Goal: Task Accomplishment & Management: Use online tool/utility

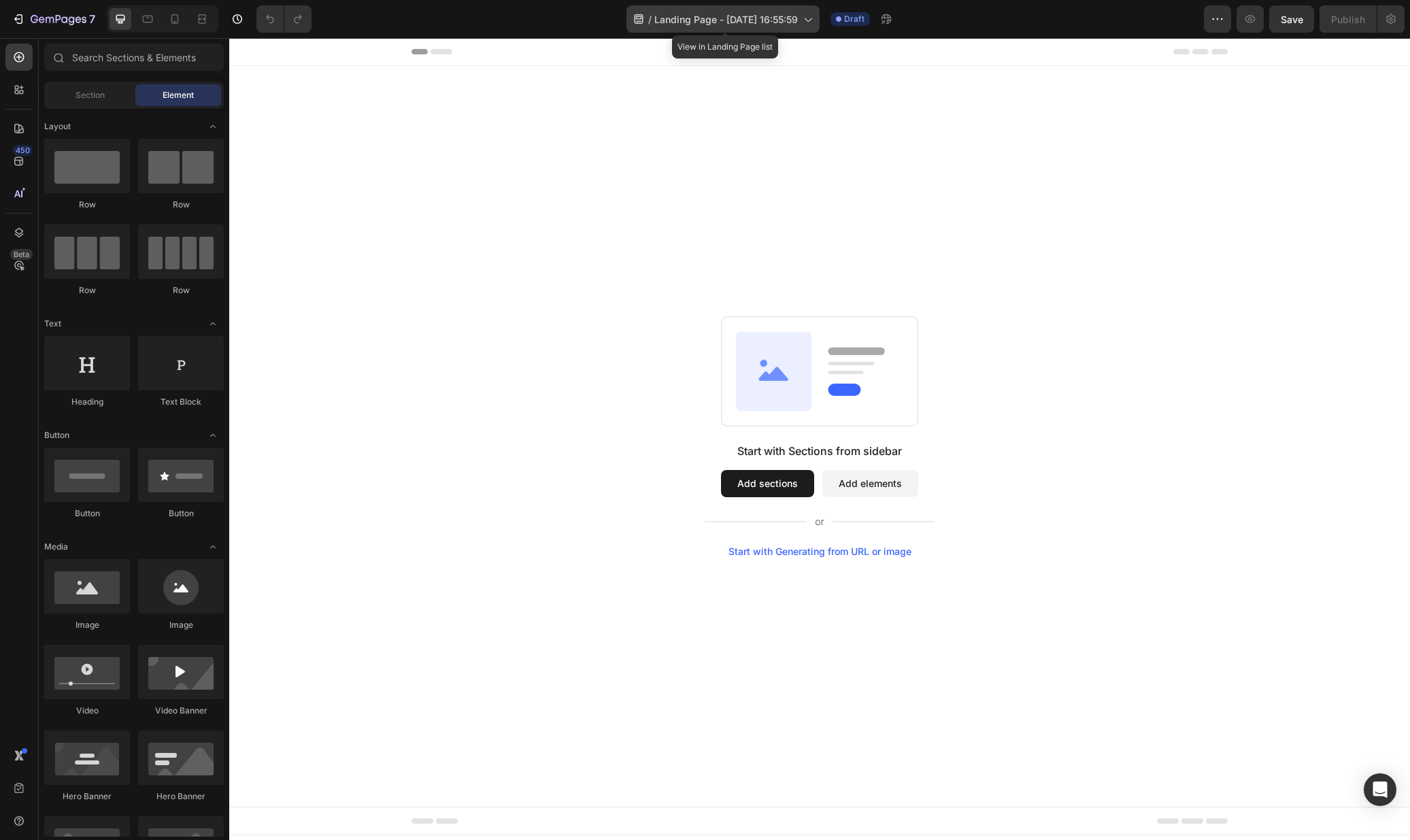
click at [803, 21] on icon at bounding box center [807, 18] width 14 height 14
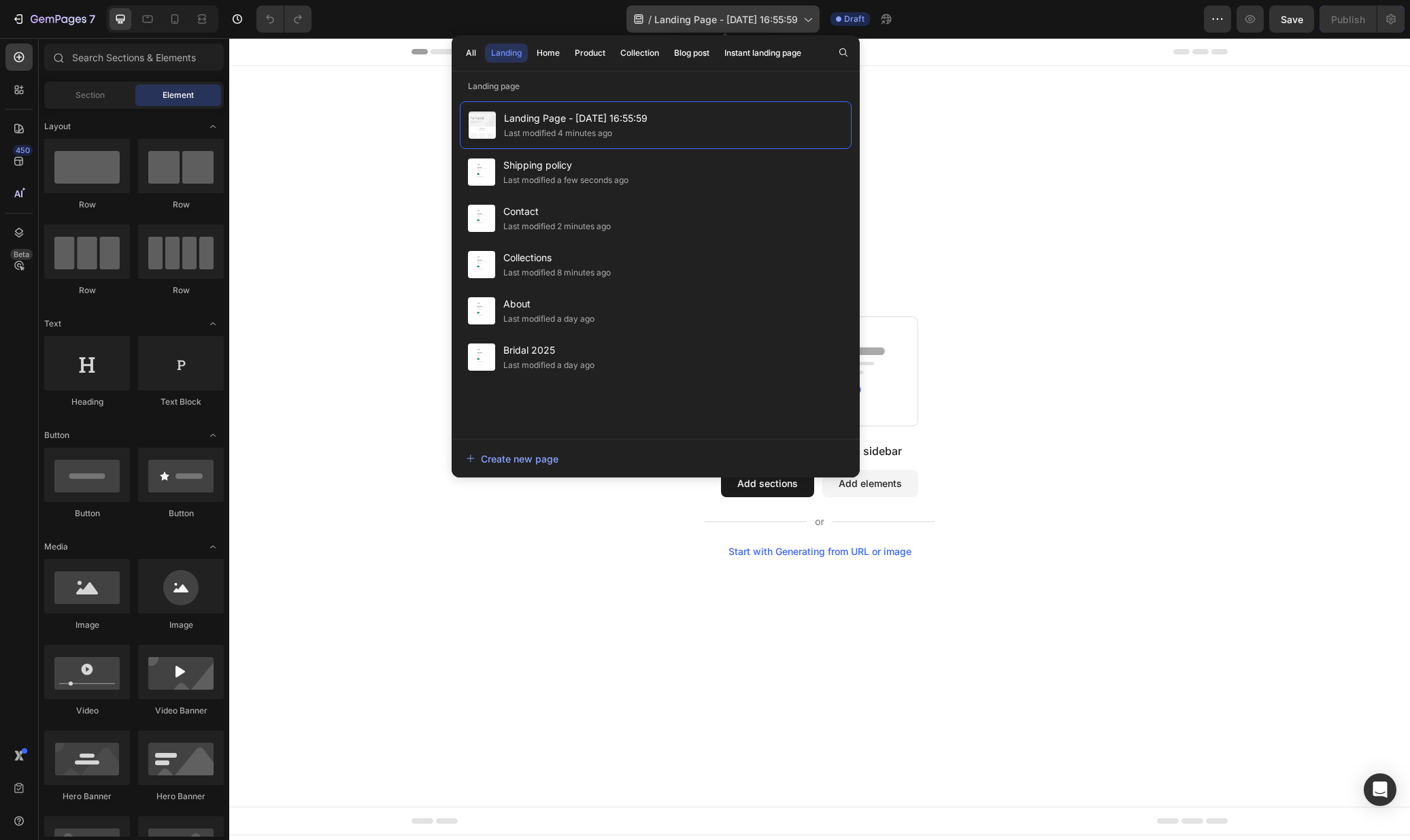
click at [803, 21] on icon at bounding box center [807, 18] width 14 height 14
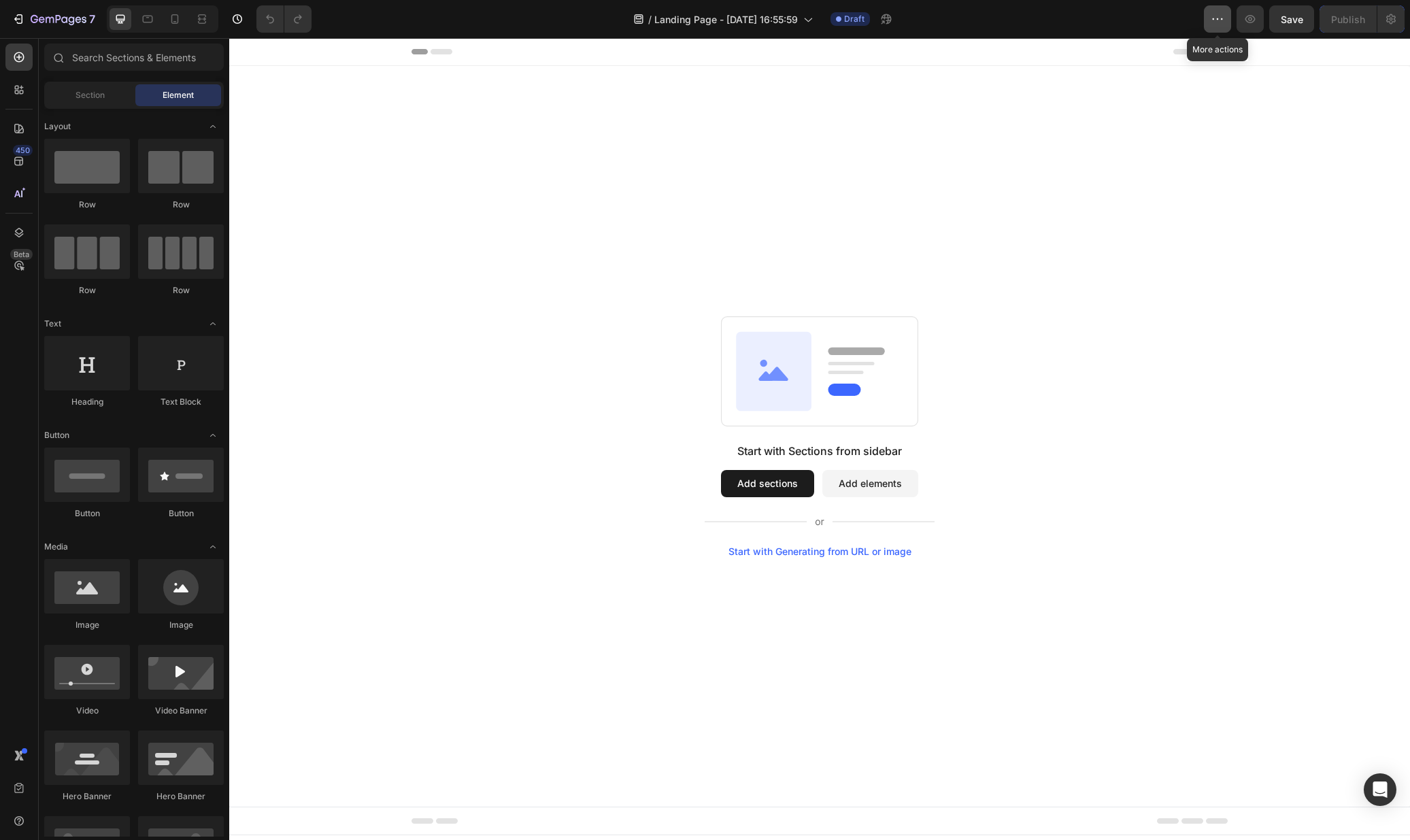
click at [1210, 16] on button "button" at bounding box center [1218, 19] width 27 height 27
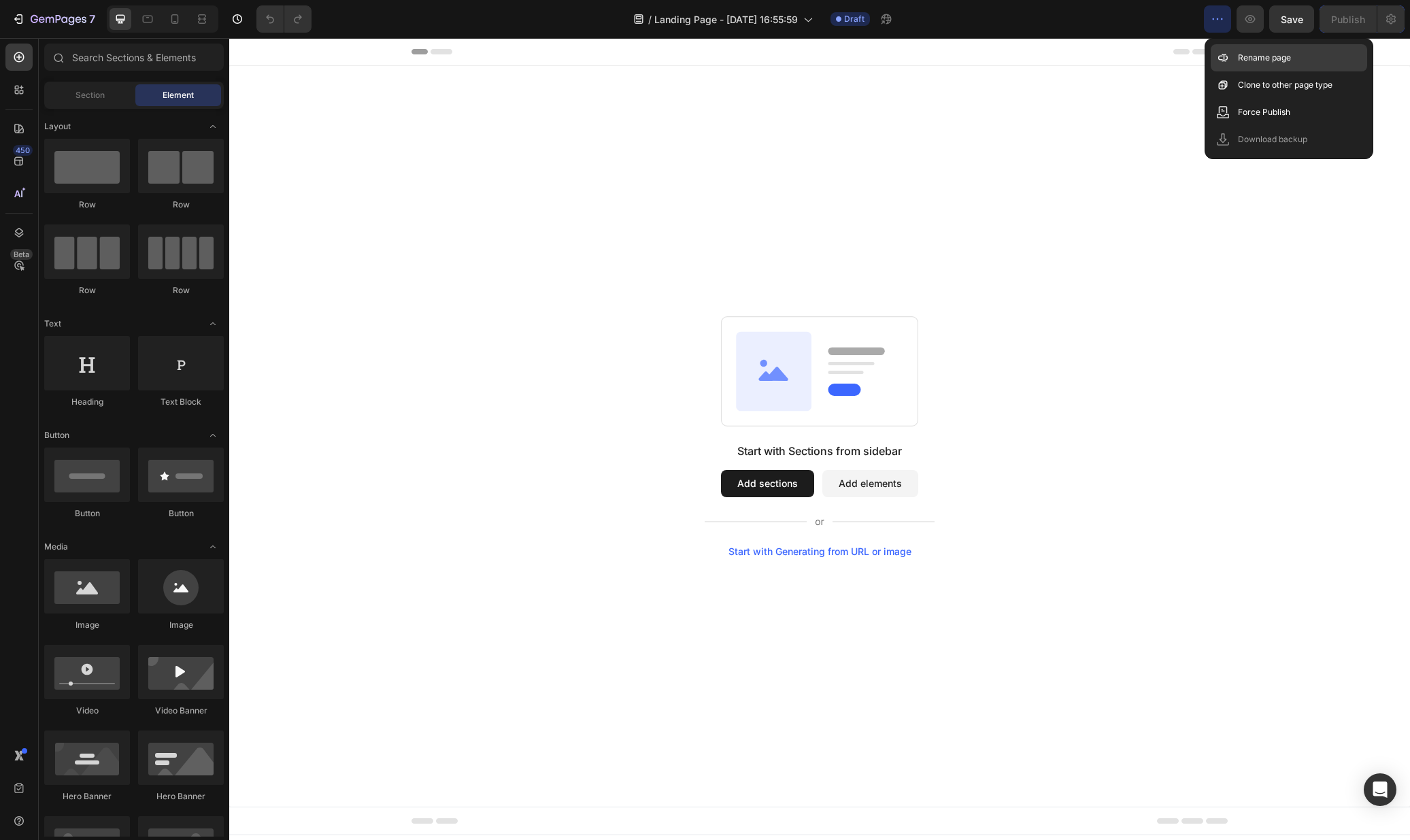
click at [1244, 71] on div "Rename page" at bounding box center [1288, 85] width 156 height 27
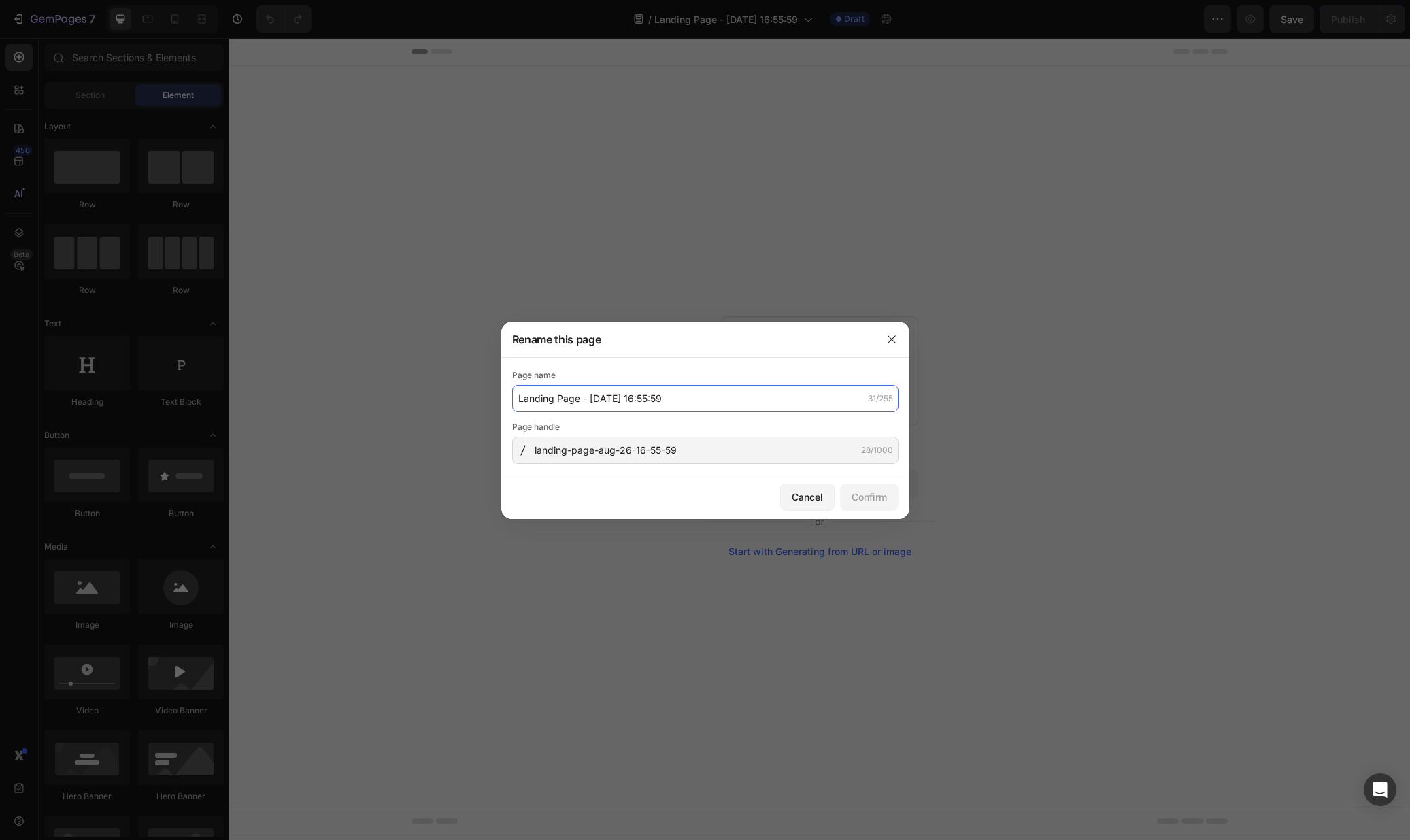
click at [685, 406] on input "Landing Page - [DATE] 16:55:59" at bounding box center [705, 399] width 386 height 27
type input "Returns"
click at [715, 464] on div "Page name Returns 7/255 Page handle landing-page-aug-26-16-55-59 28/1000" at bounding box center [705, 416] width 408 height 118
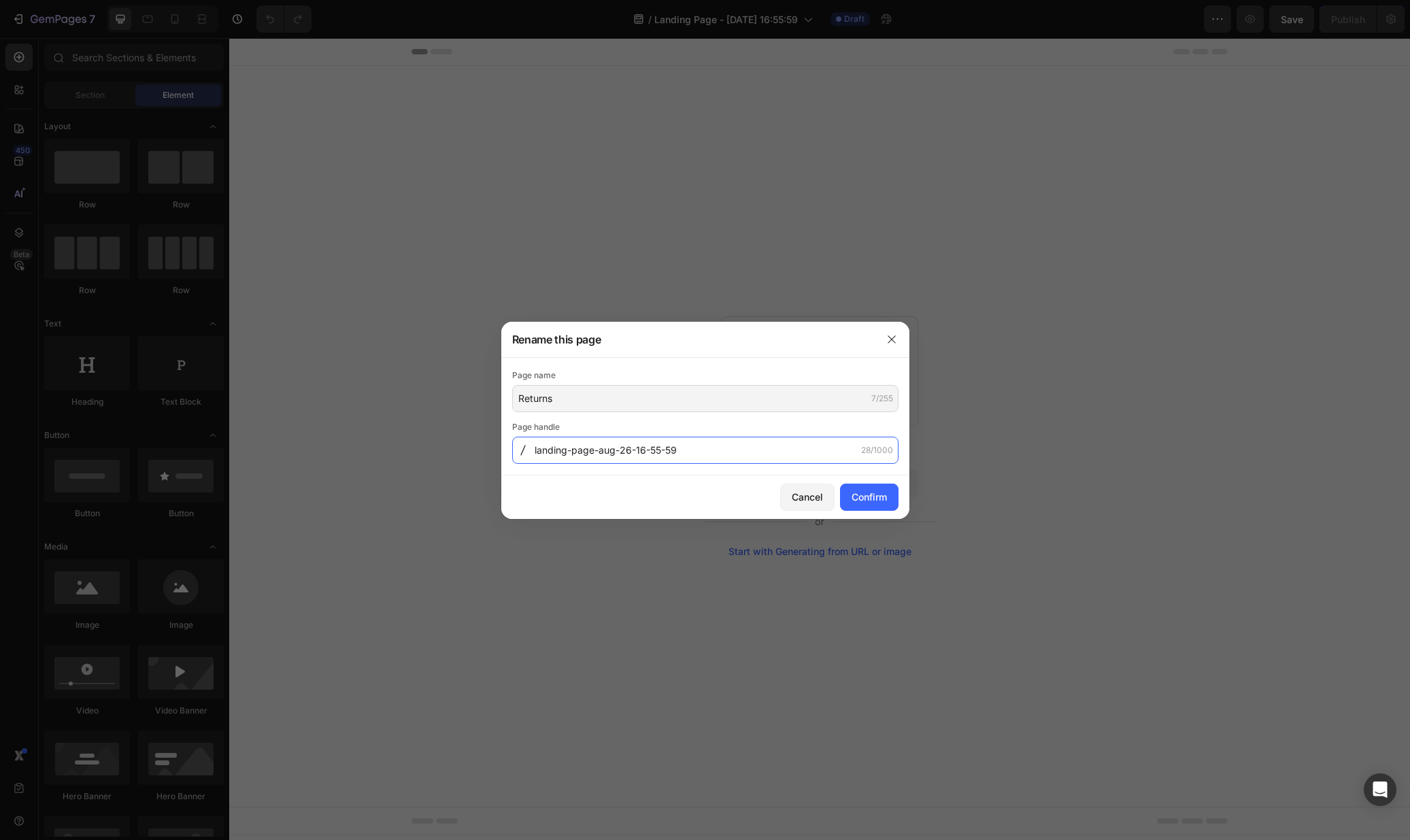
click at [716, 452] on input "landing-page-aug-26-16-55-59" at bounding box center [705, 450] width 386 height 27
type input "return-policy"
click at [872, 499] on div "Confirm" at bounding box center [869, 497] width 36 height 15
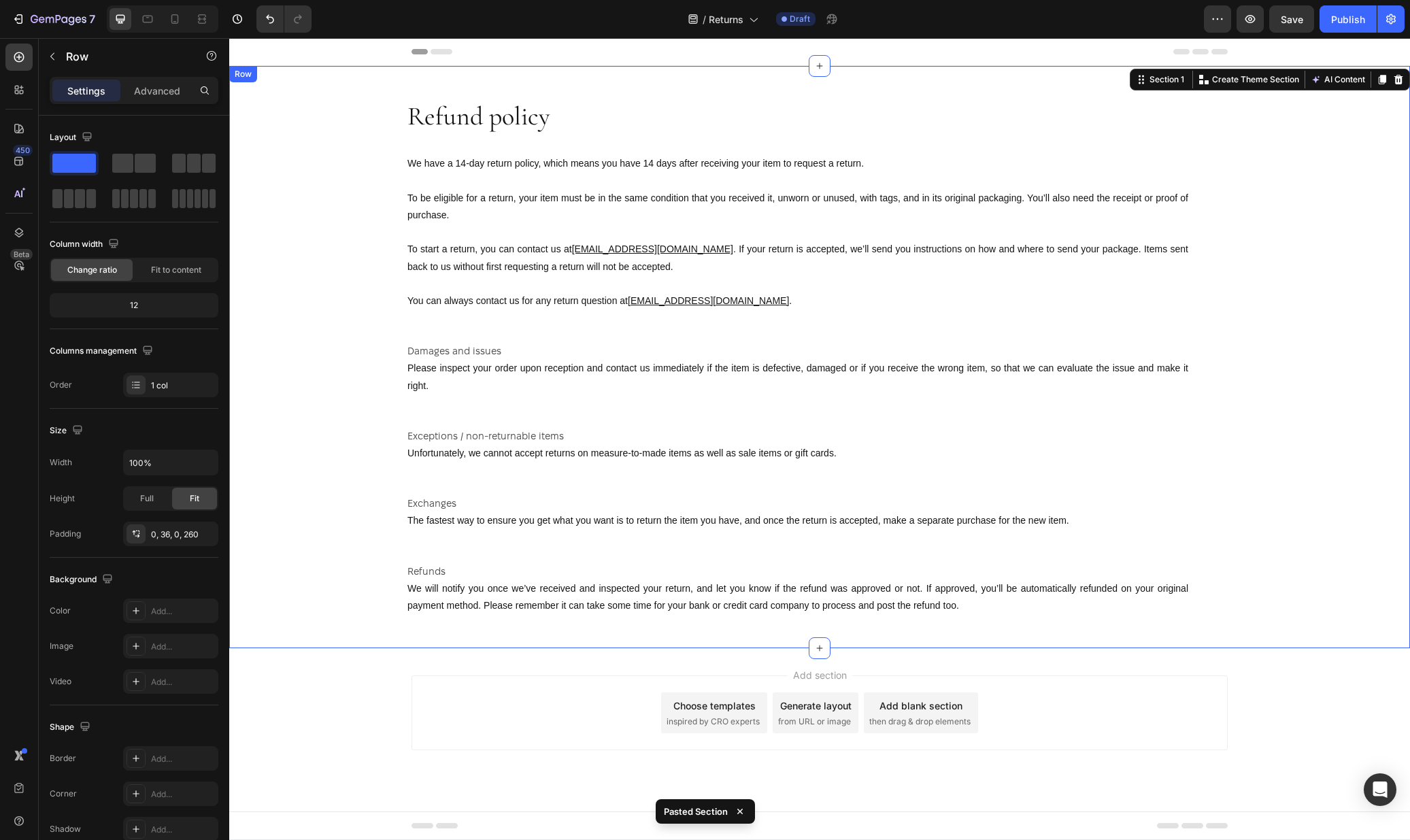
click at [625, 72] on div "Refund policy Heading We have a 14-day return policy, which means you have 14 d…" at bounding box center [896, 357] width 979 height 582
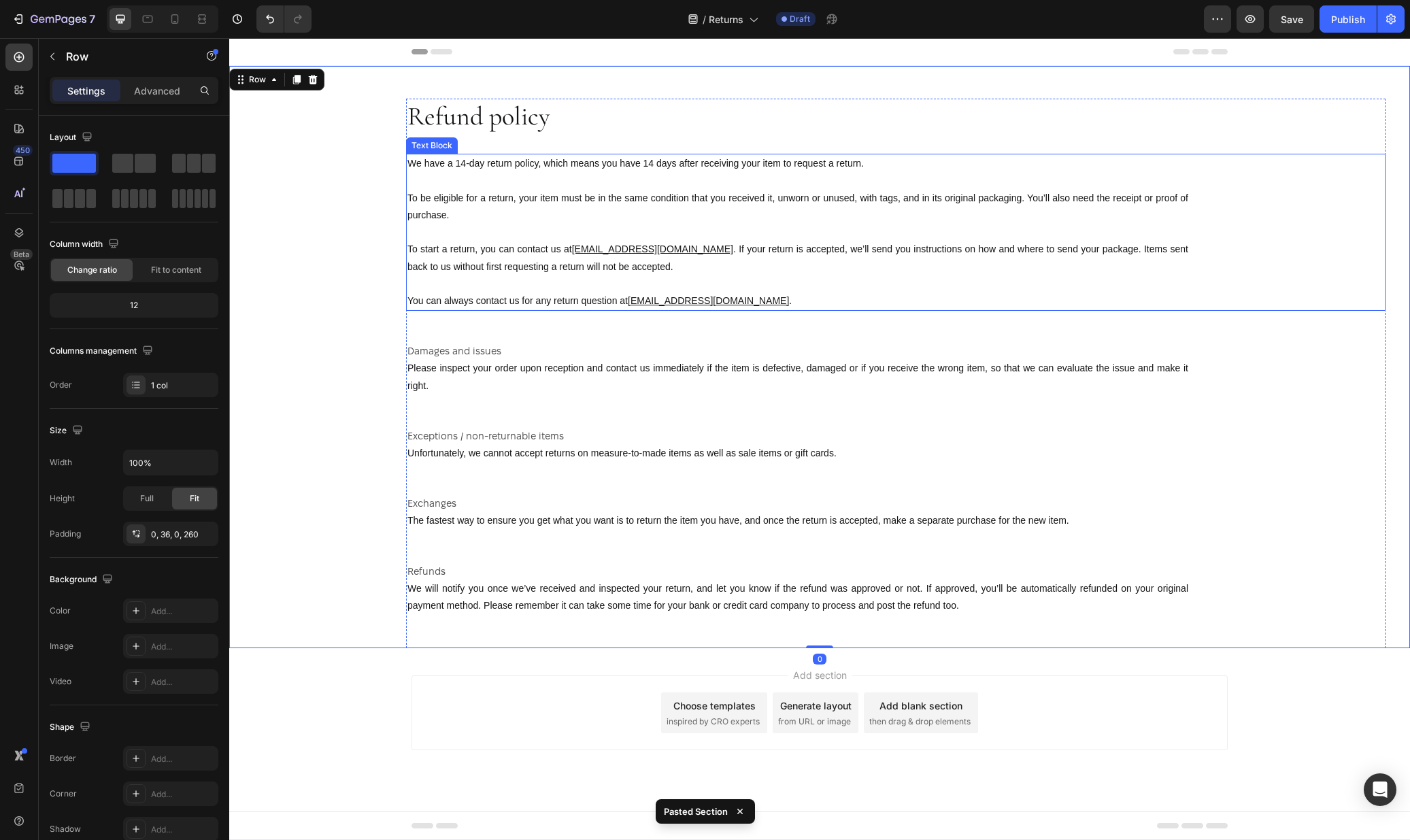
click at [601, 179] on p "We have a 14-day return policy, which means you have 14 days after receiving yo…" at bounding box center [797, 232] width 780 height 155
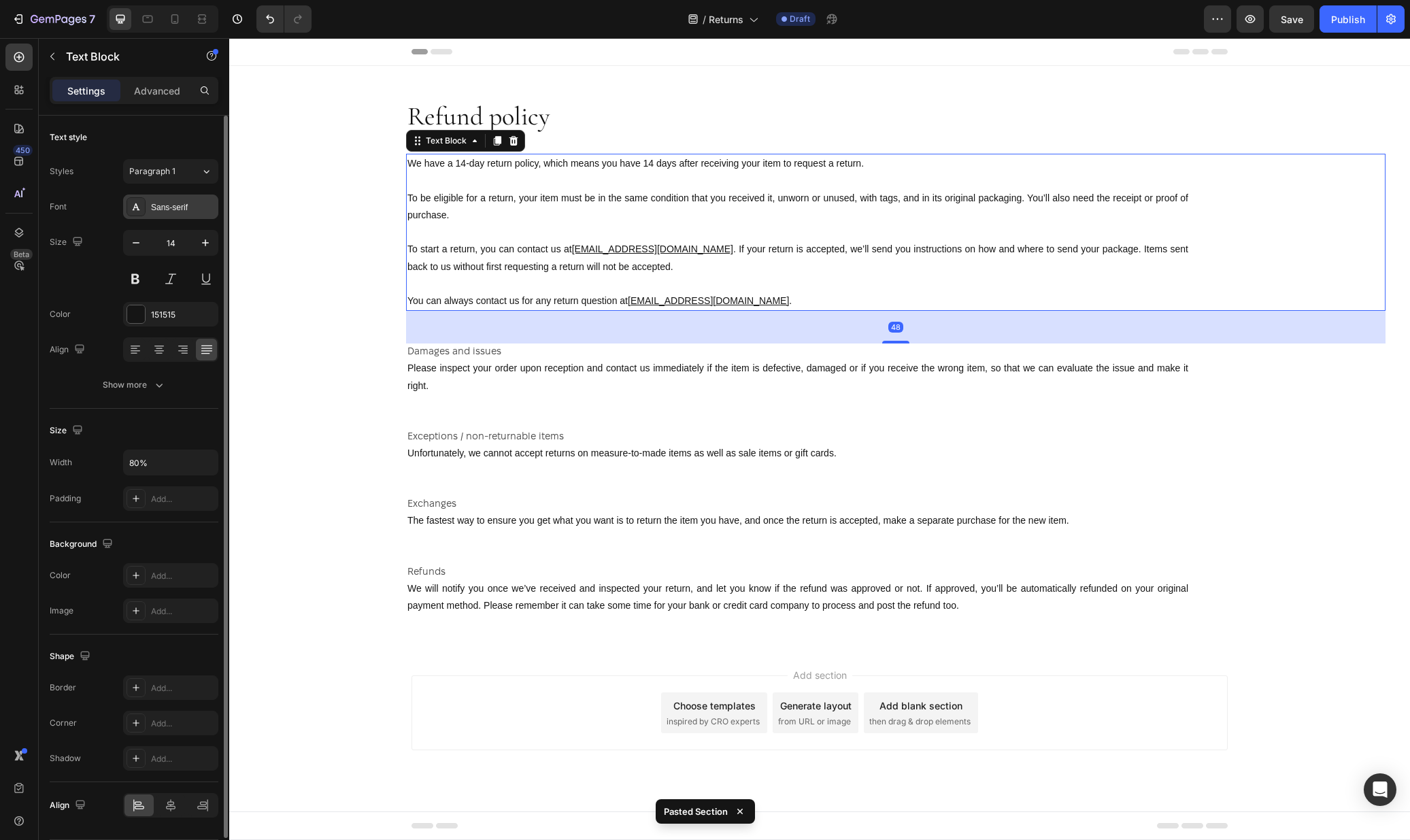
click at [147, 209] on div "Sans-serif" at bounding box center [171, 207] width 95 height 25
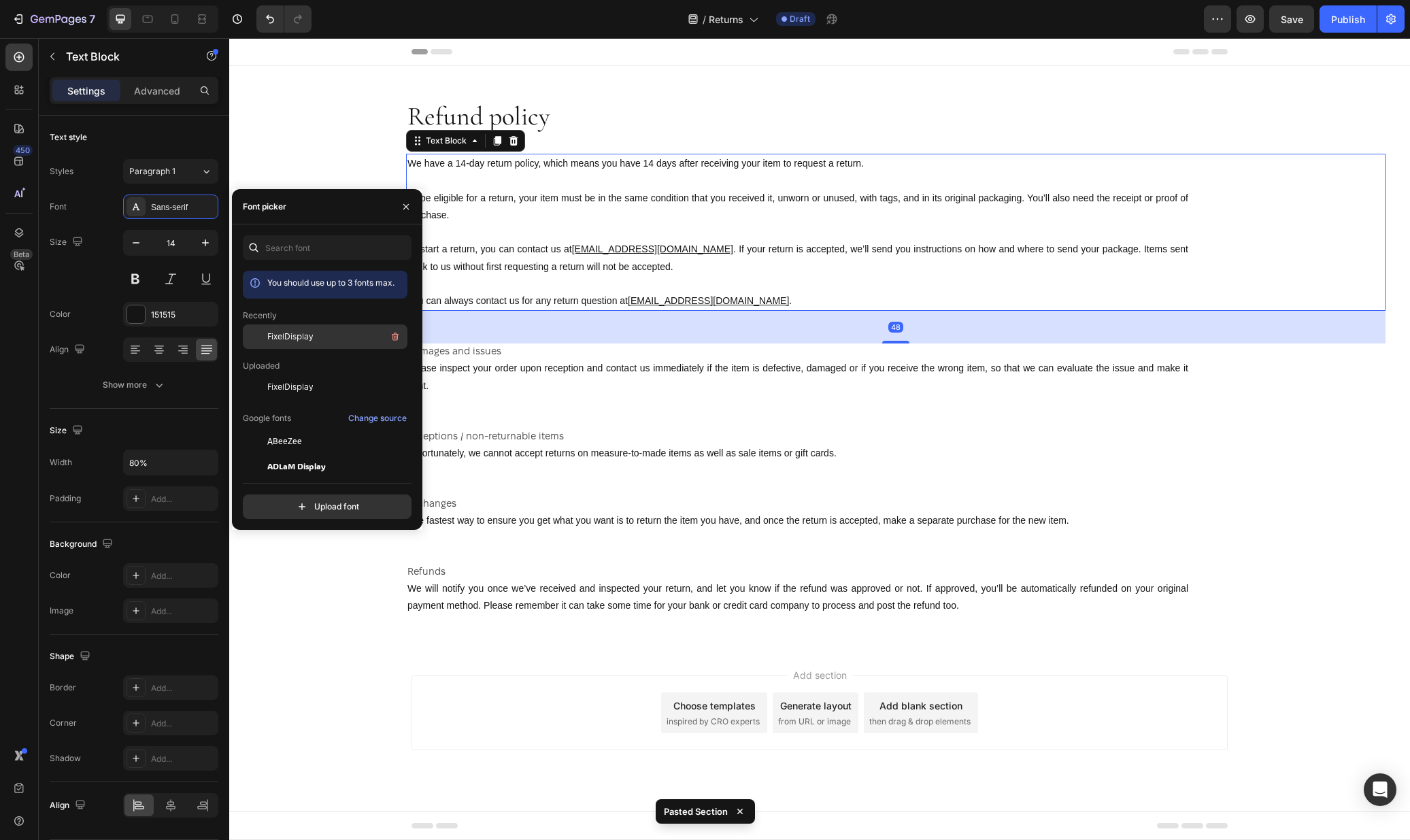
click at [303, 340] on span "FixelDisplay" at bounding box center [290, 336] width 46 height 12
click at [493, 370] on p "Please inspect your order upon reception and contact us immediately if the item…" at bounding box center [797, 376] width 780 height 34
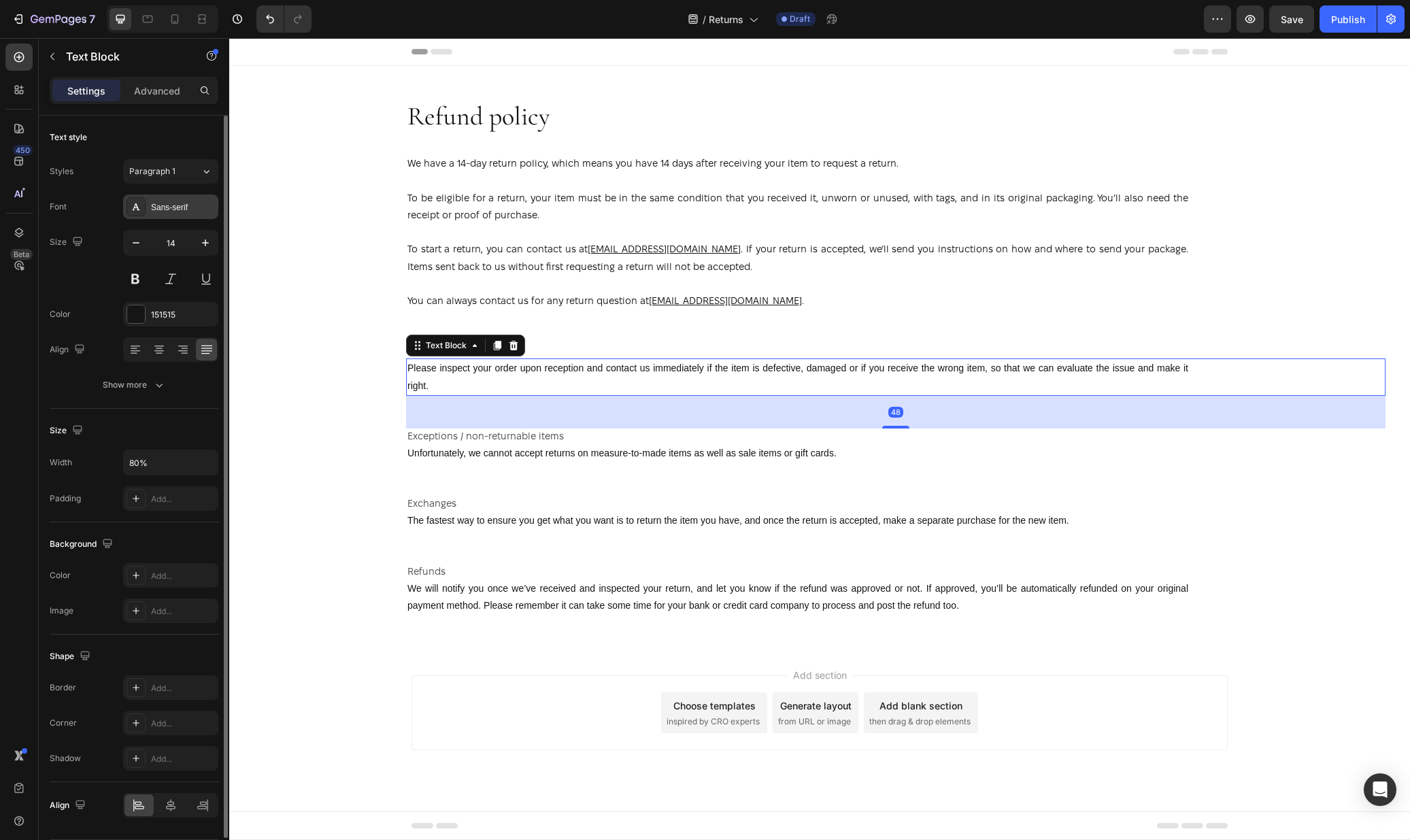
click at [178, 210] on div "Sans-serif" at bounding box center [183, 207] width 64 height 12
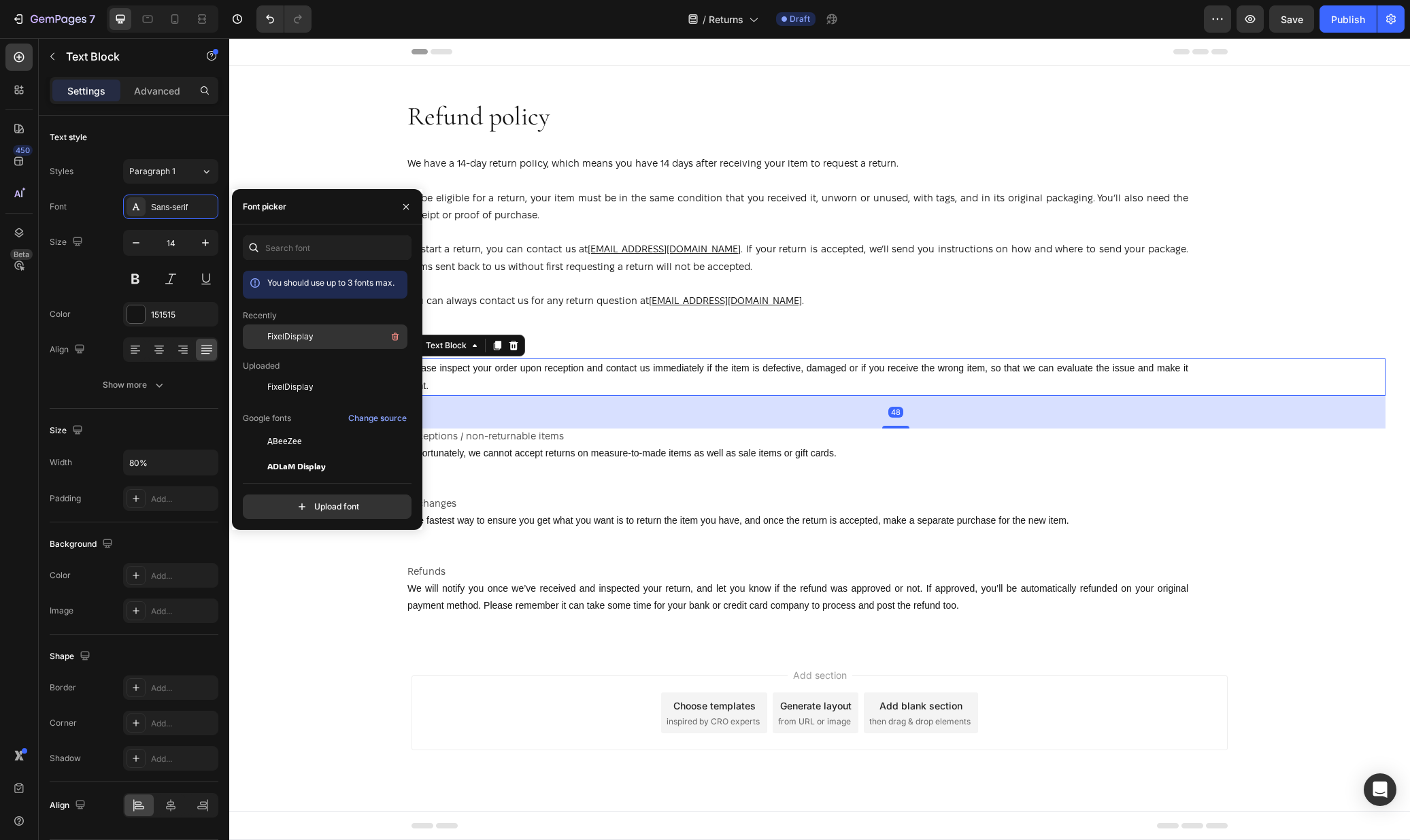
click at [276, 333] on span "FixelDisplay" at bounding box center [290, 336] width 46 height 12
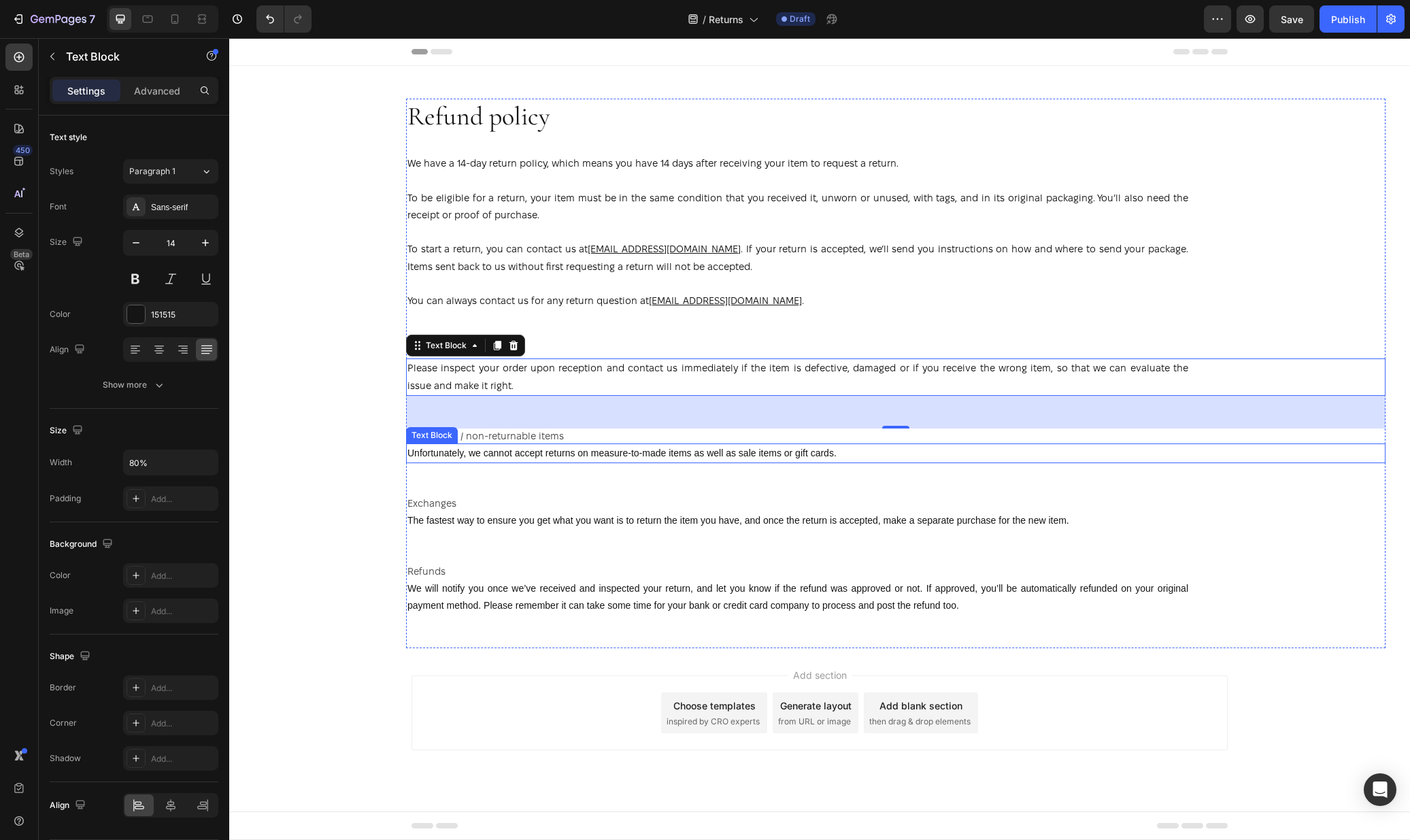
click at [456, 458] on p "Unfortunately, we cannot accept returns on measure-to-made items as well as sal…" at bounding box center [797, 453] width 780 height 17
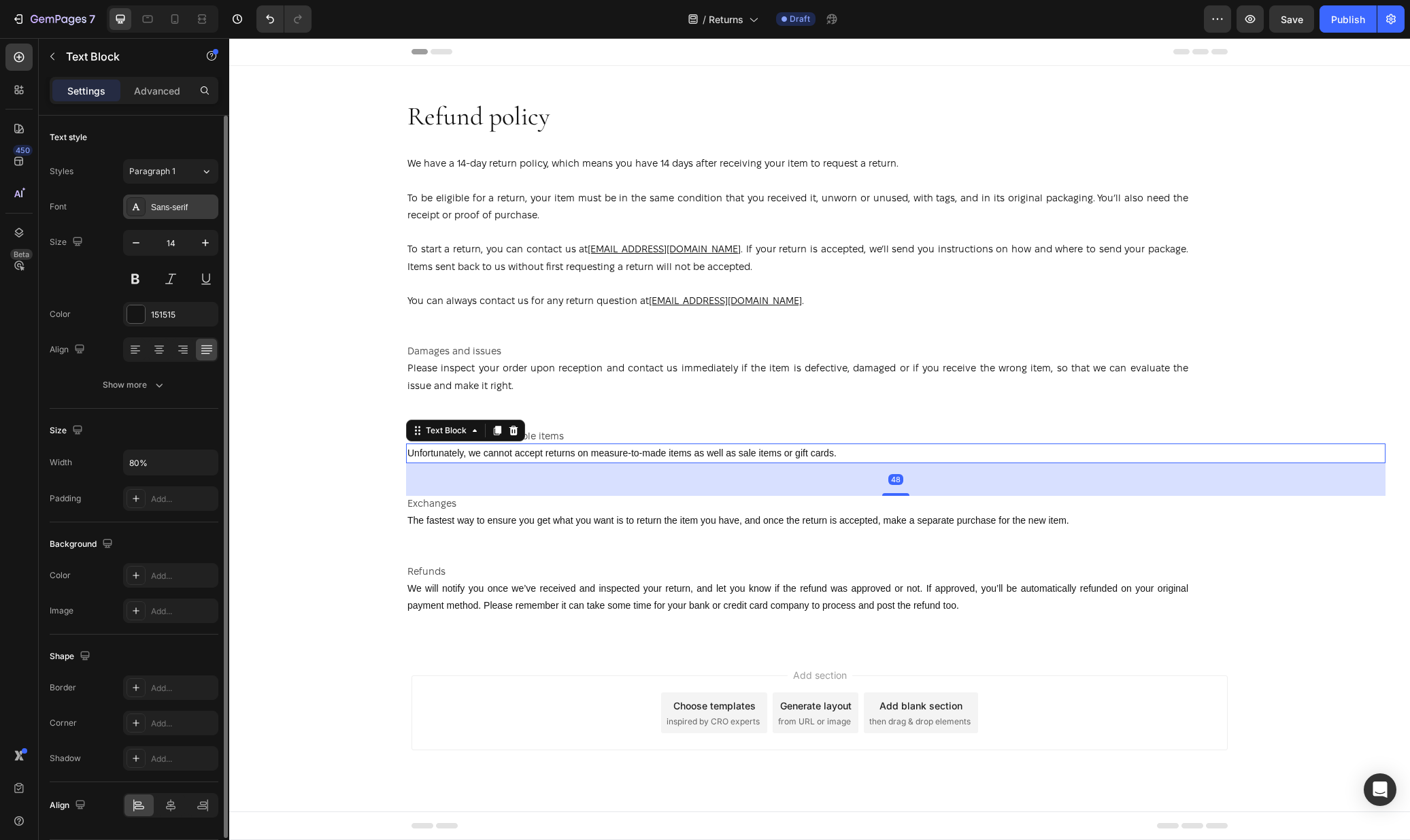
click at [172, 215] on div "Sans-serif" at bounding box center [171, 207] width 95 height 25
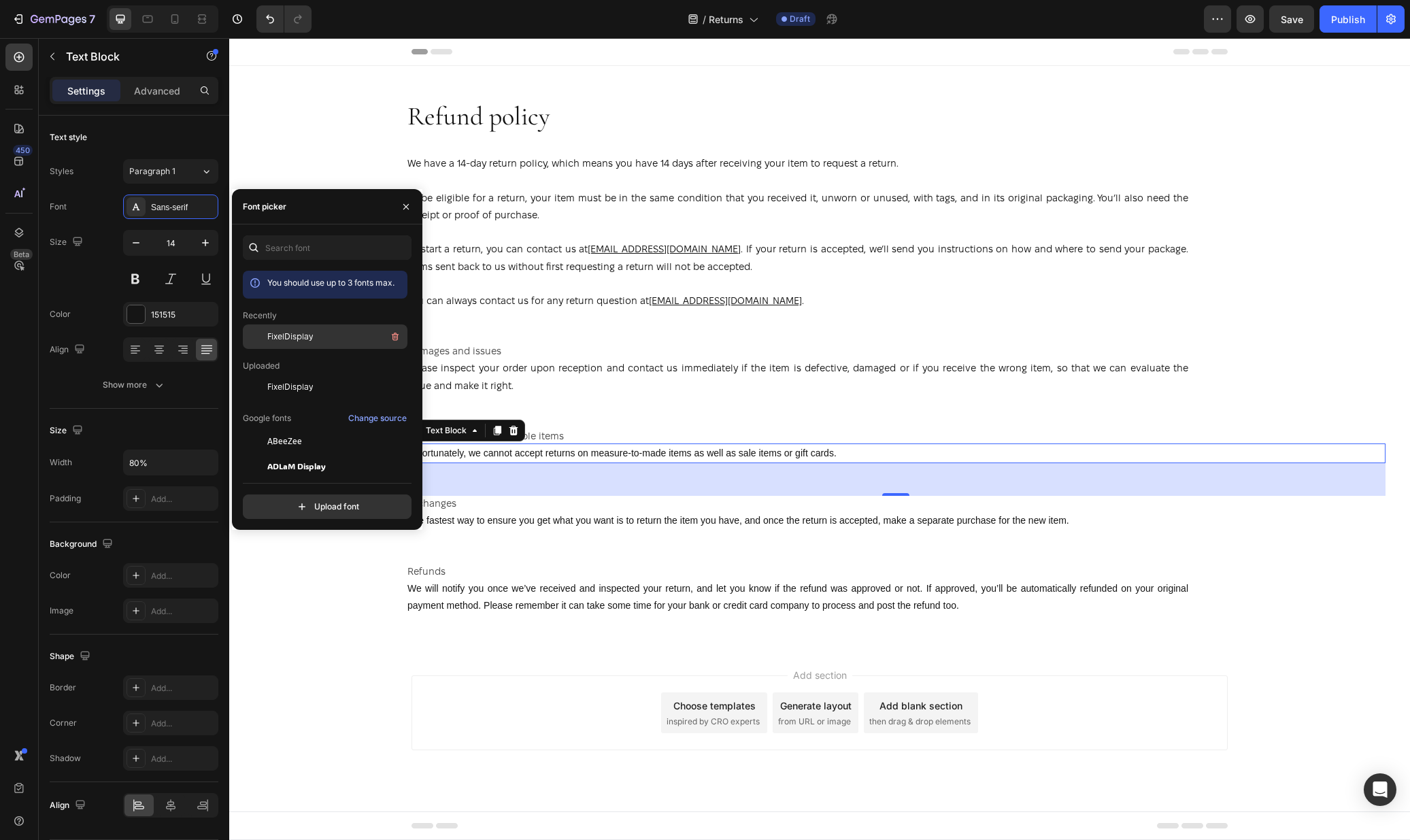
click at [315, 340] on div "FixelDisplay" at bounding box center [336, 337] width 137 height 16
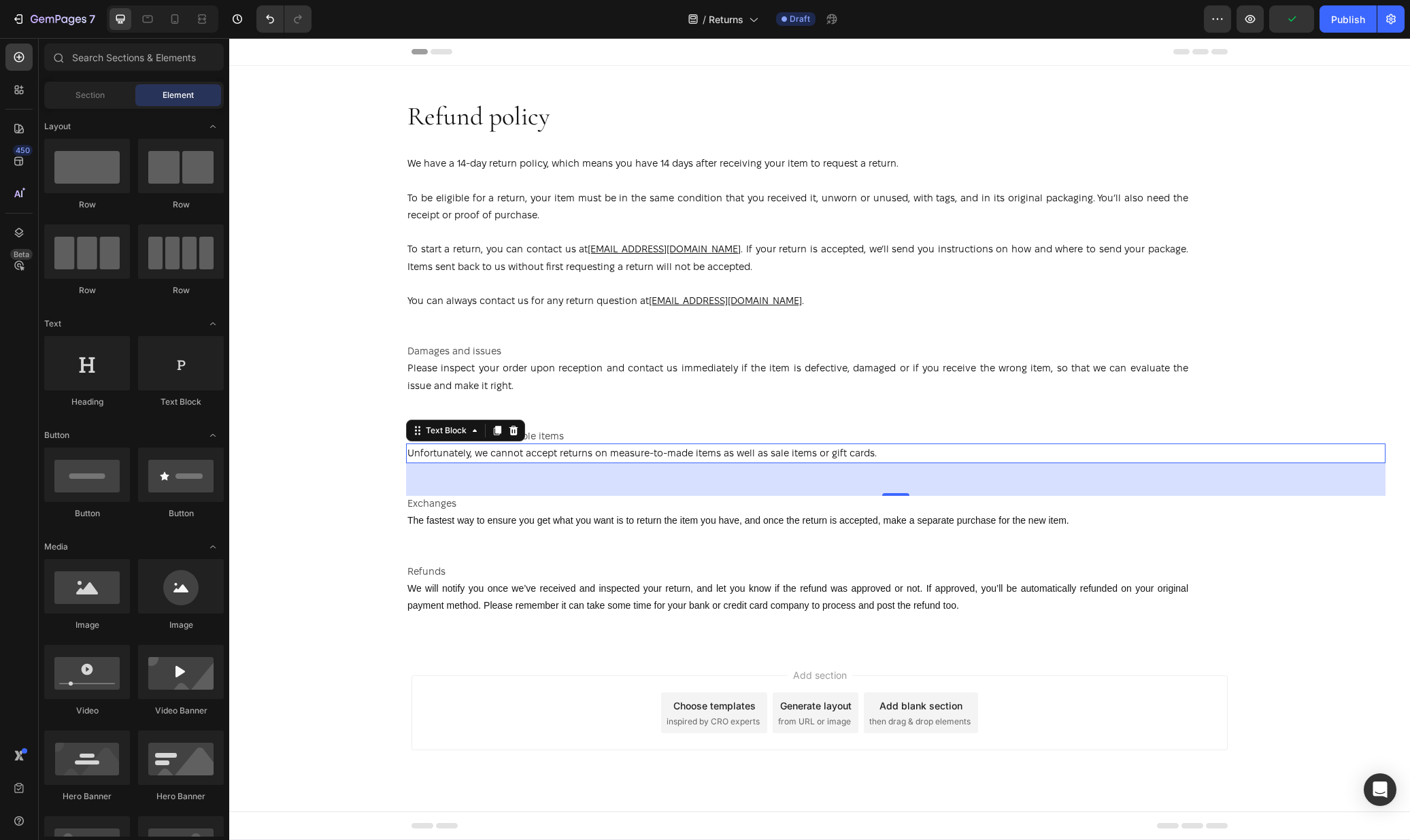
click at [587, 727] on div "Add section Choose templates inspired by CRO experts Generate layout from URL o…" at bounding box center [820, 713] width 816 height 75
click at [539, 455] on p "Unfortunately, we cannot accept returns on measure-to-made items as well as sal…" at bounding box center [797, 453] width 780 height 17
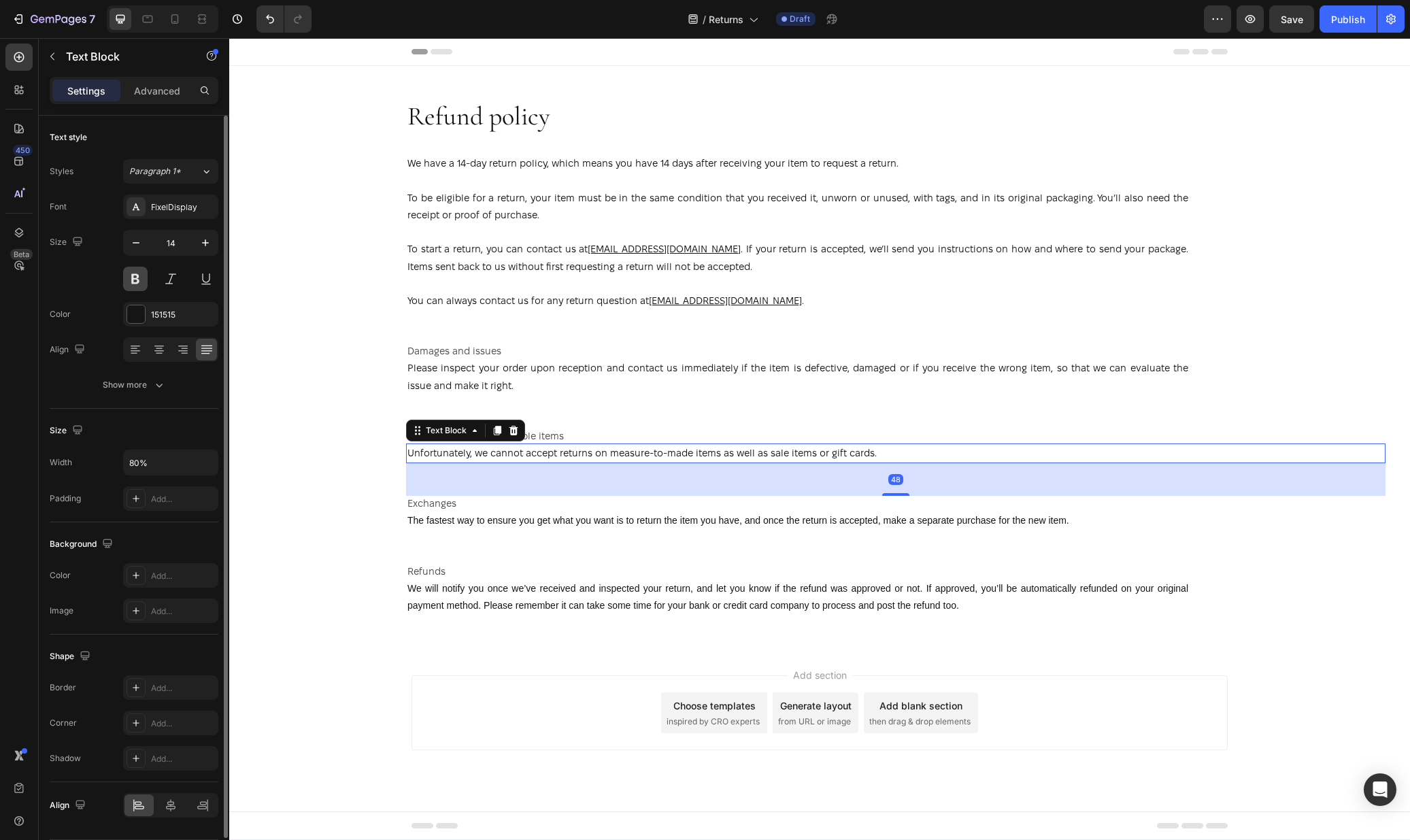
click at [139, 279] on button at bounding box center [135, 278] width 25 height 25
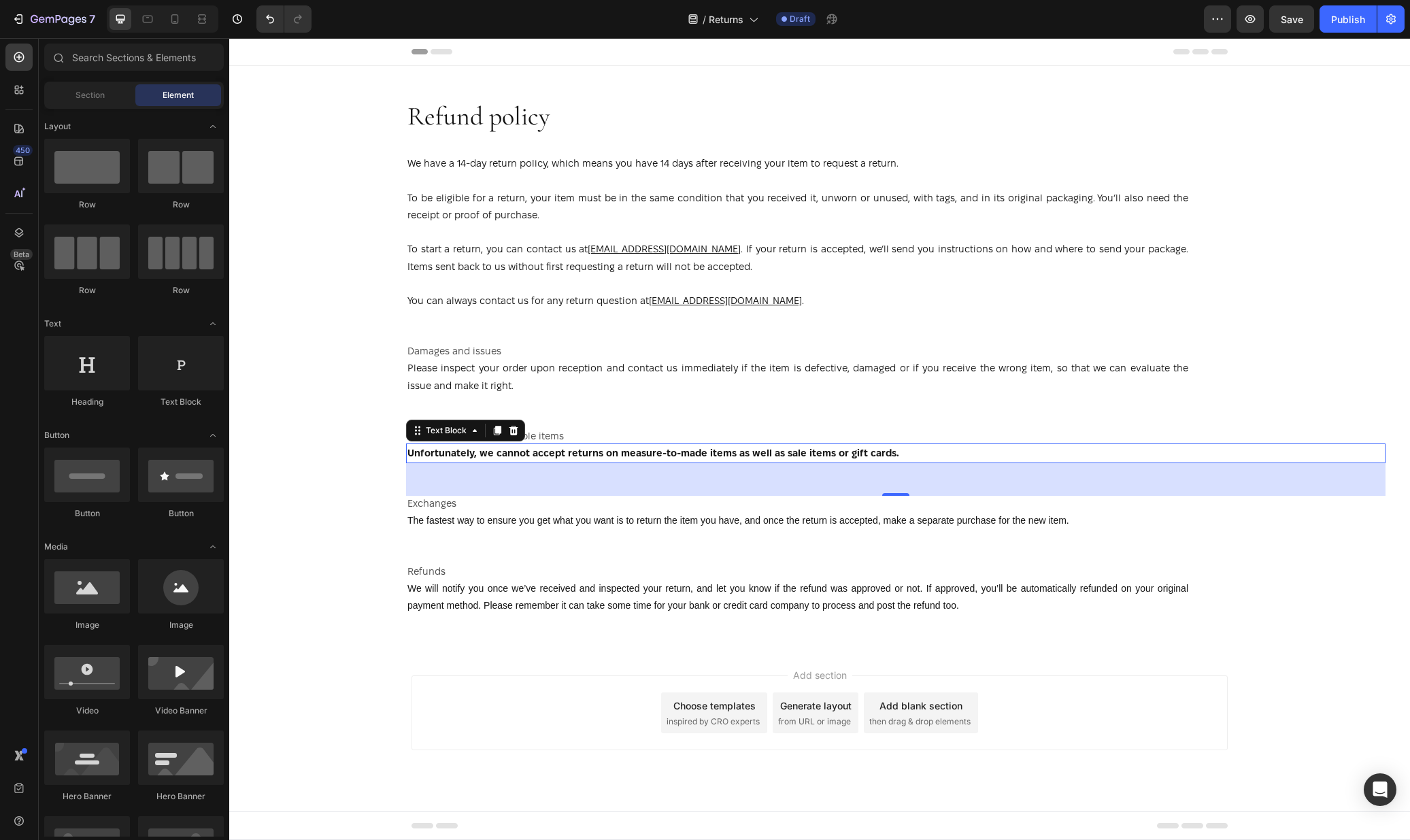
click at [491, 677] on div "Add section Choose templates inspired by CRO experts Generate layout from URL o…" at bounding box center [820, 713] width 816 height 75
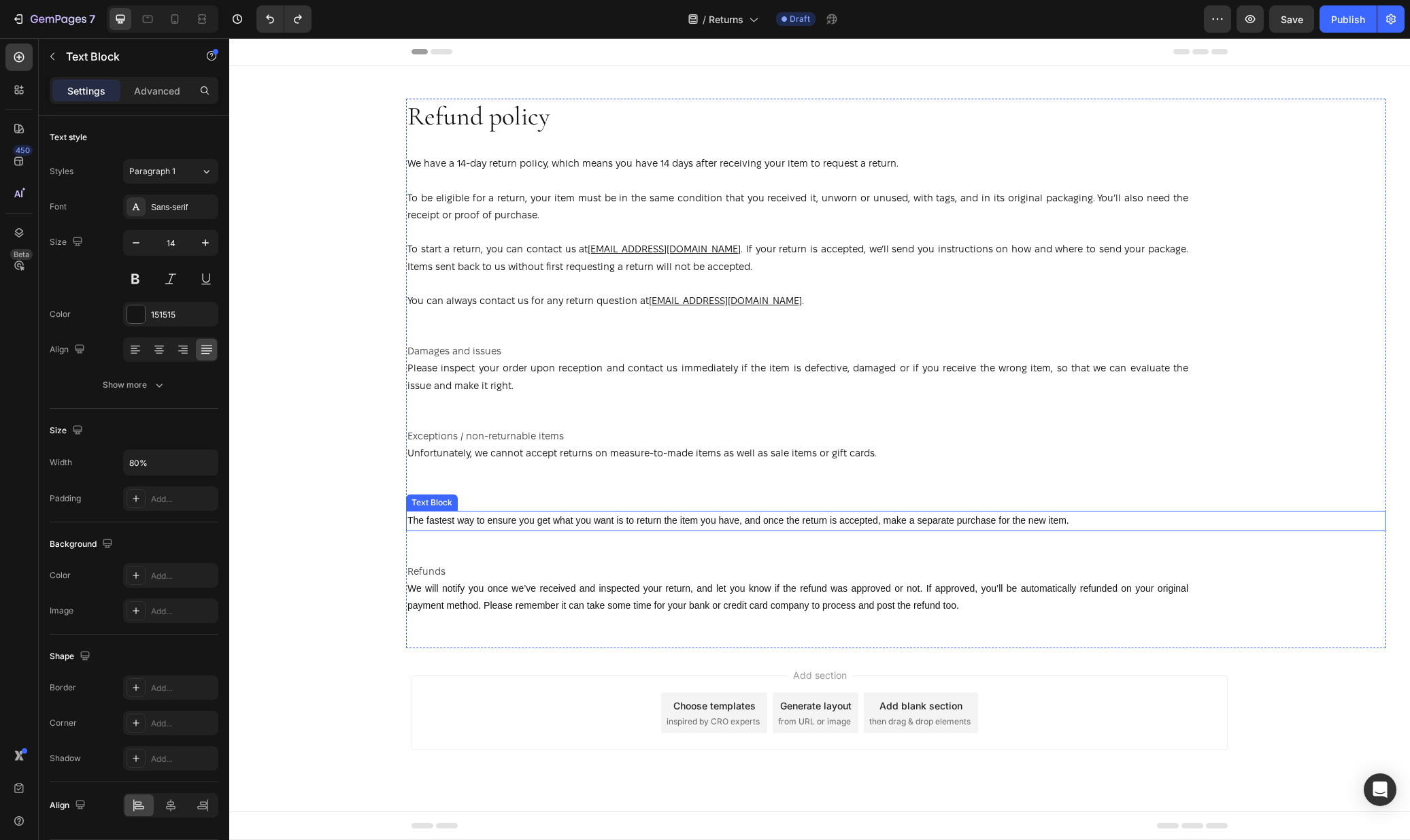
click at [735, 521] on p "The fastest way to ensure you get what you want is to return the item you have,…" at bounding box center [797, 521] width 780 height 17
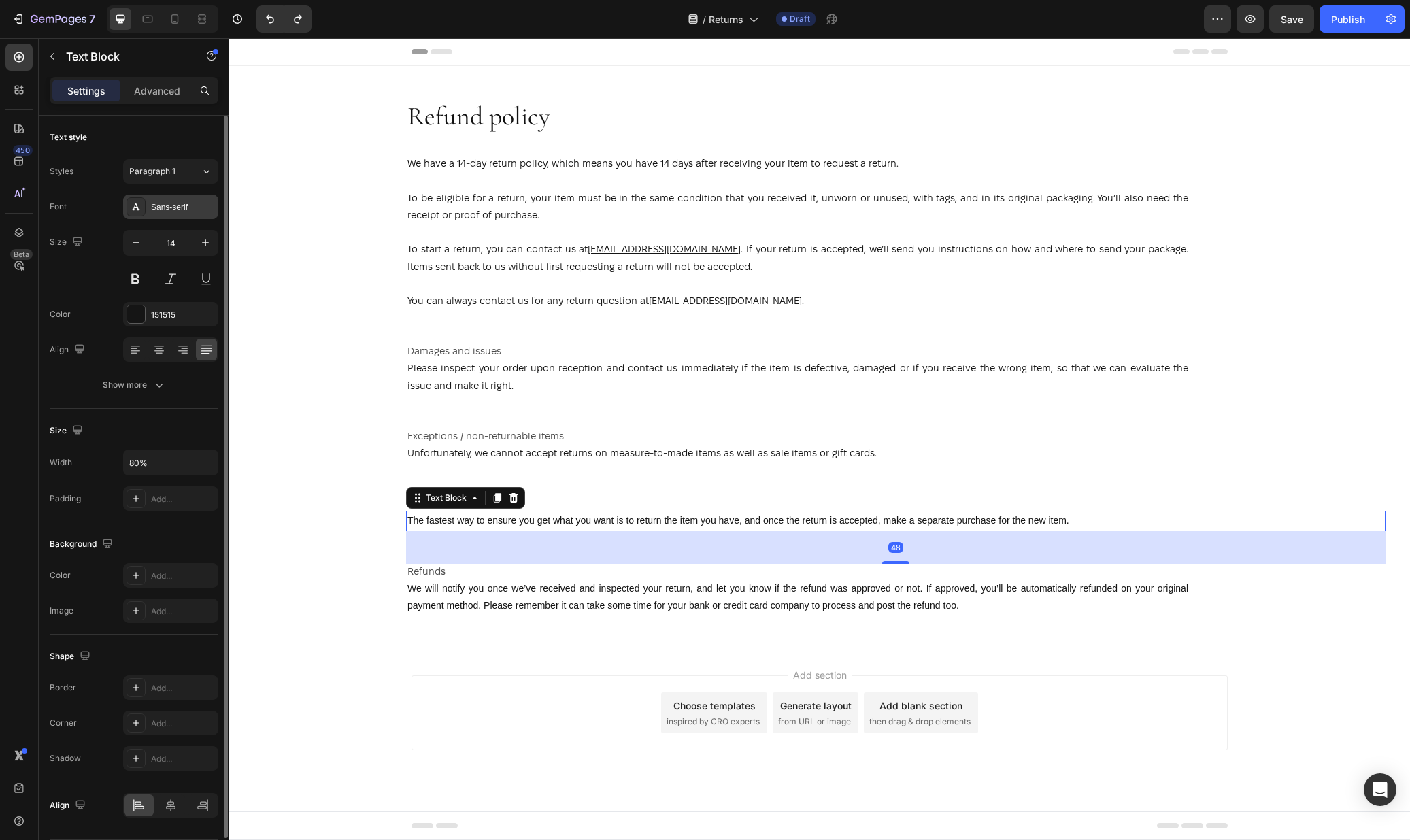
click at [157, 205] on div "Sans-serif" at bounding box center [183, 207] width 64 height 12
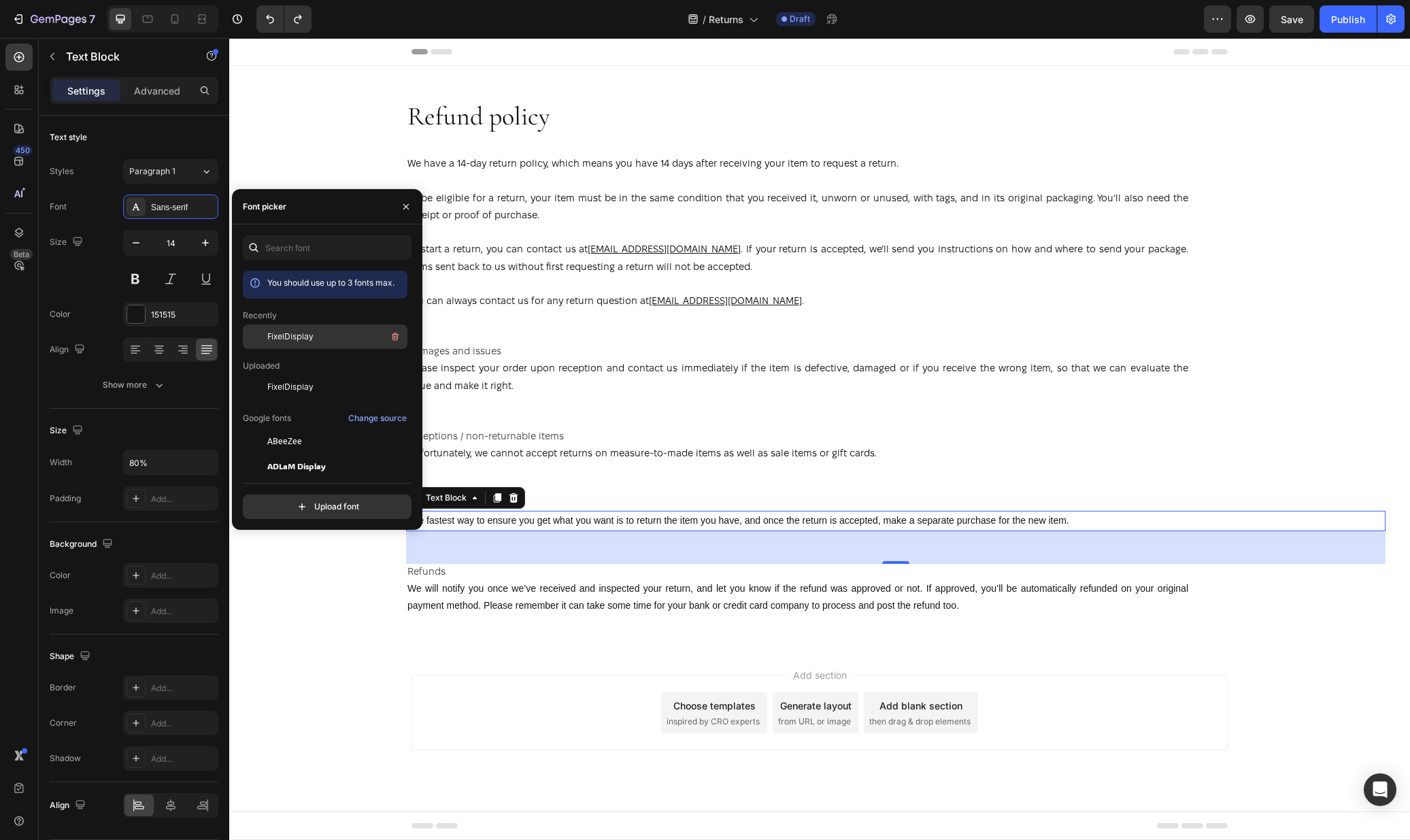
click at [296, 343] on div "FixelDisplay" at bounding box center [336, 337] width 137 height 16
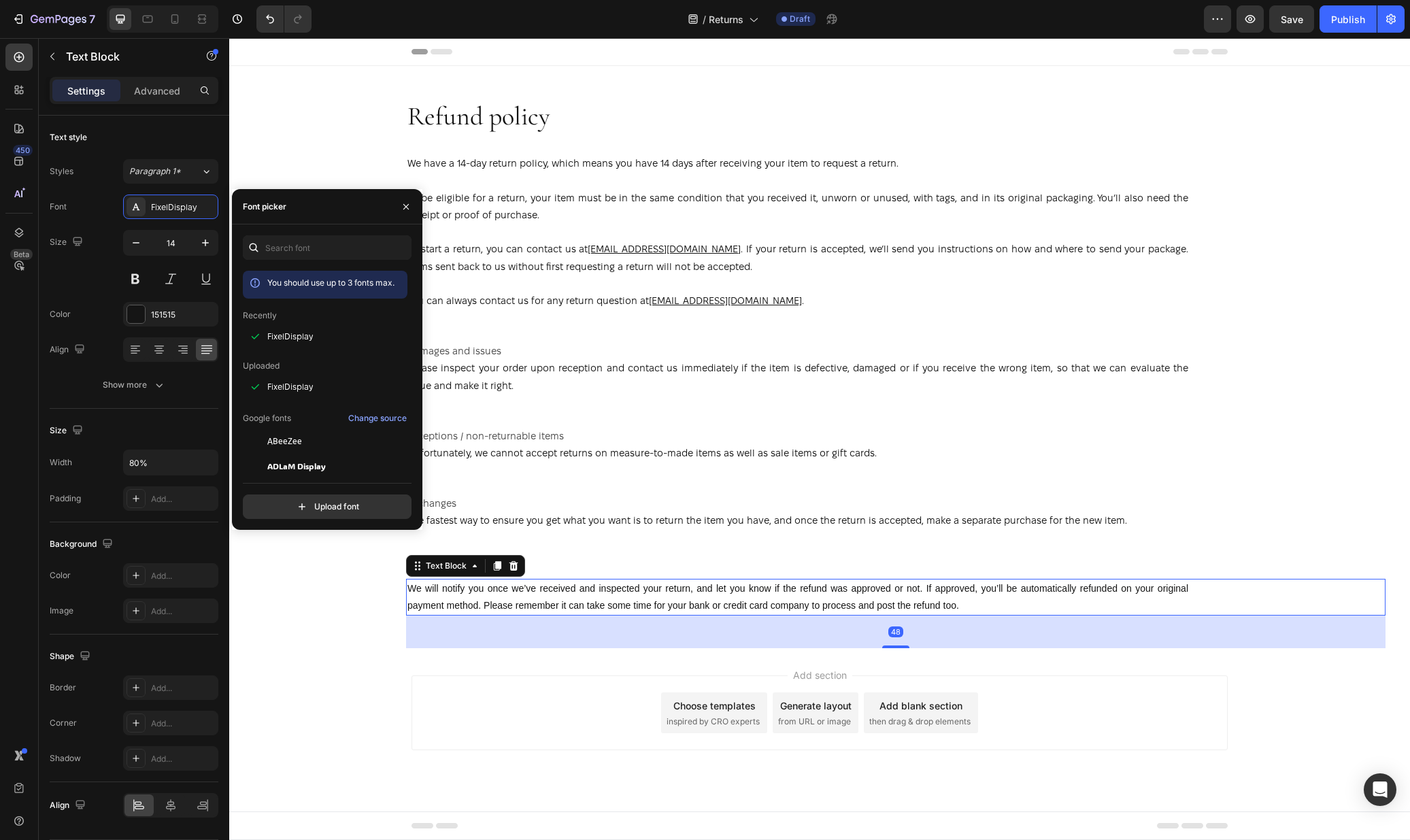
click at [683, 595] on p "We will notify you once we’ve received and inspected your return, and let you k…" at bounding box center [797, 597] width 780 height 34
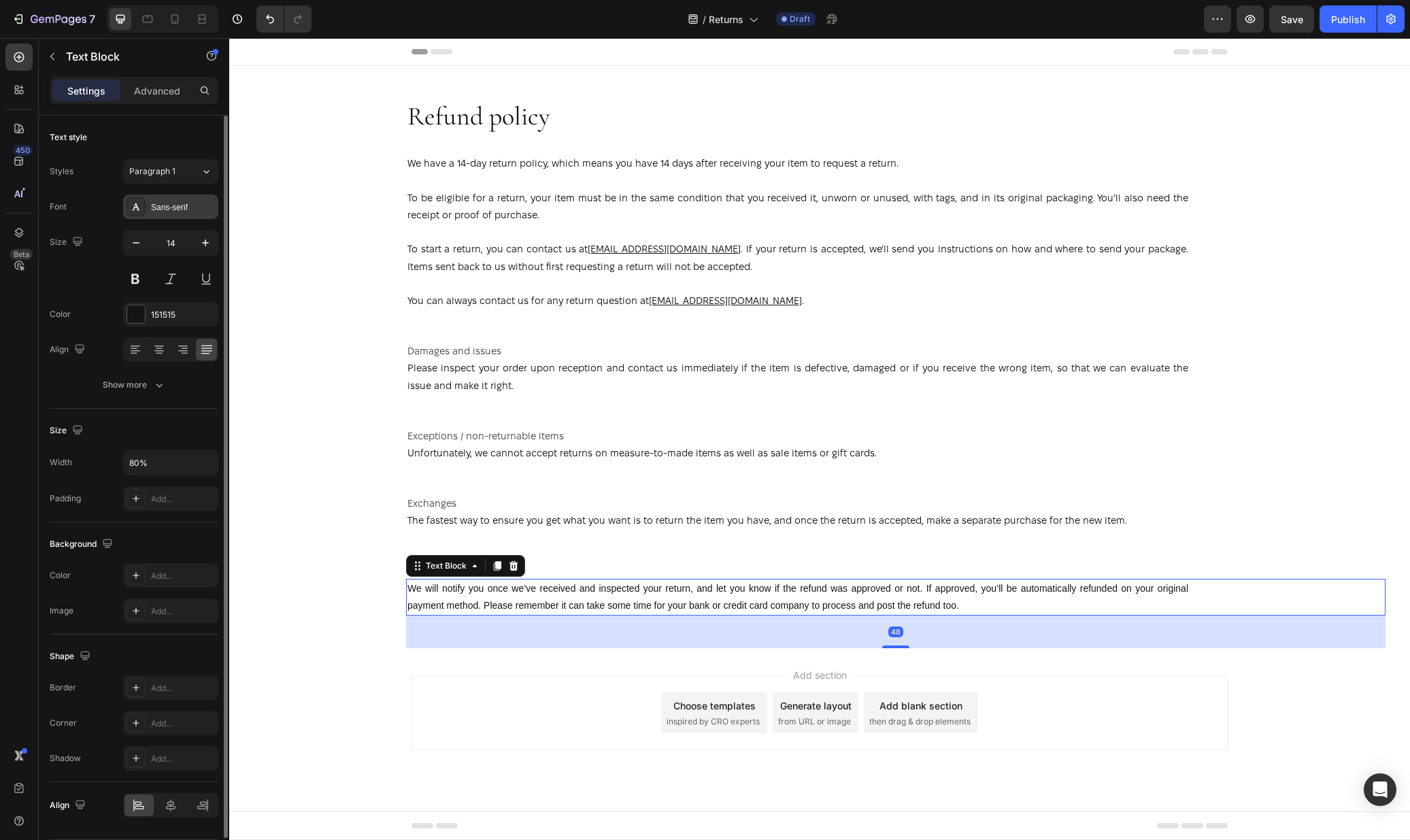
click at [162, 207] on div "Sans-serif" at bounding box center [183, 207] width 64 height 12
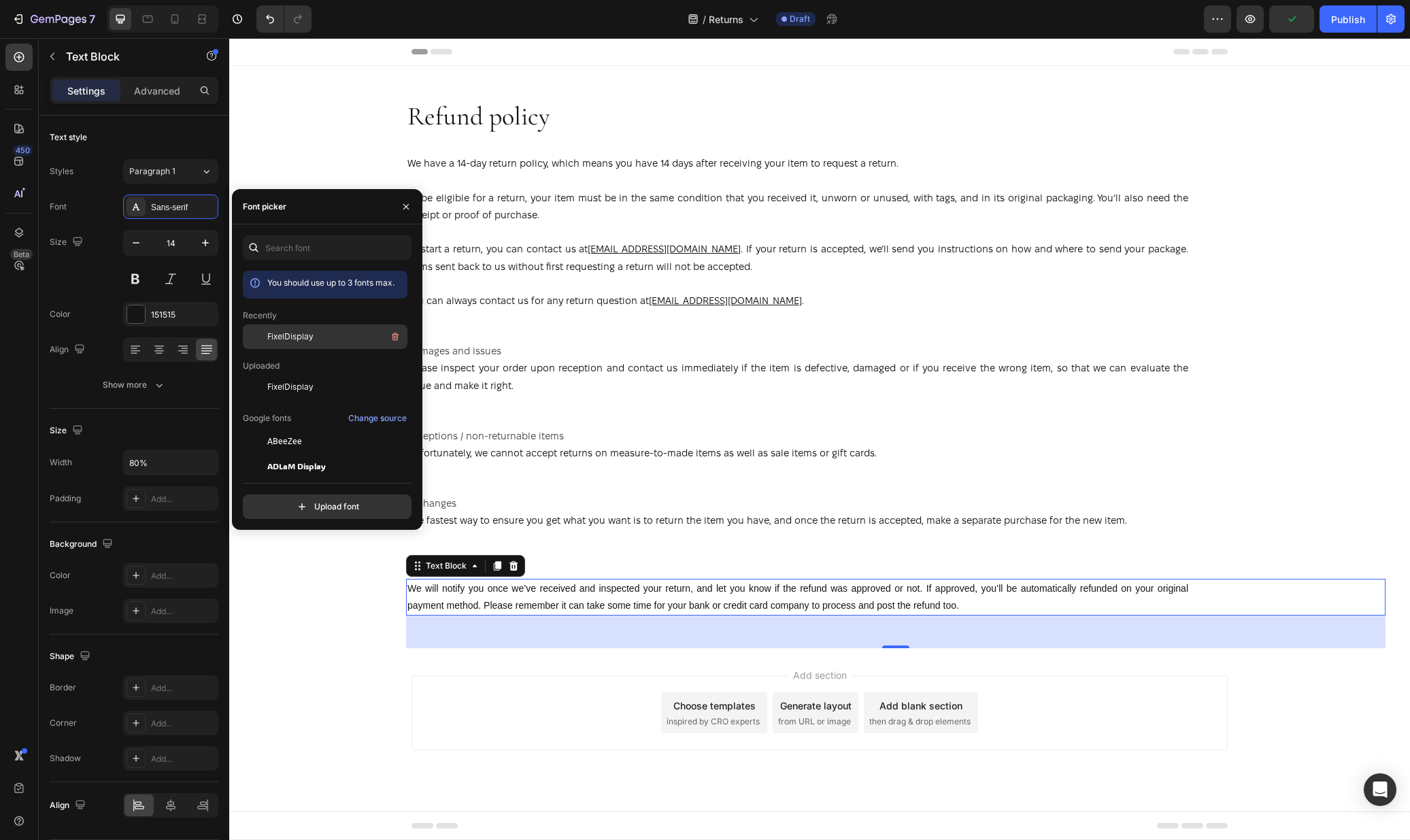
click at [296, 340] on span "FixelDisplay" at bounding box center [290, 336] width 46 height 12
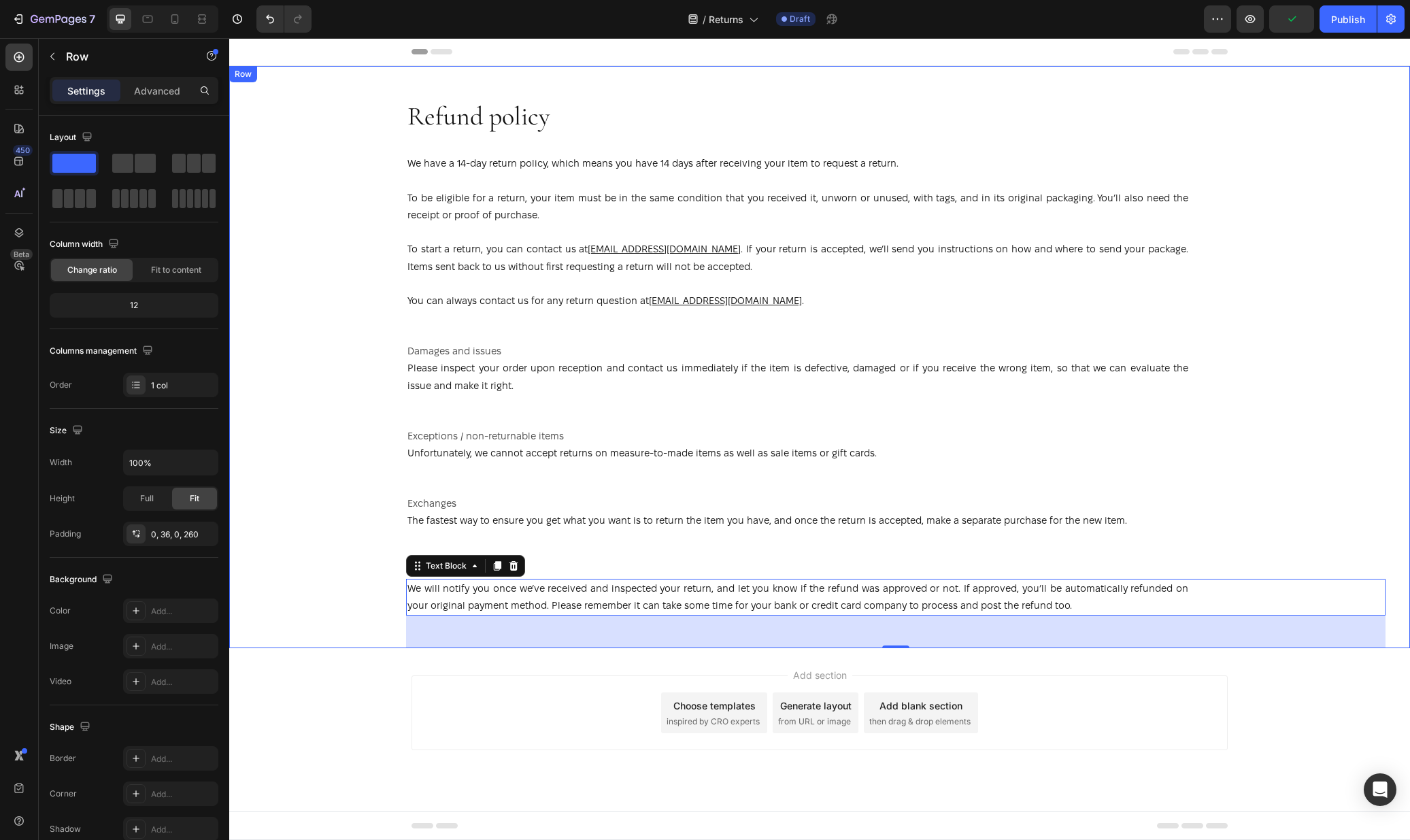
click at [656, 76] on div "Refund policy Heading We have a 14-day return policy, which means you have 14 d…" at bounding box center [896, 357] width 979 height 582
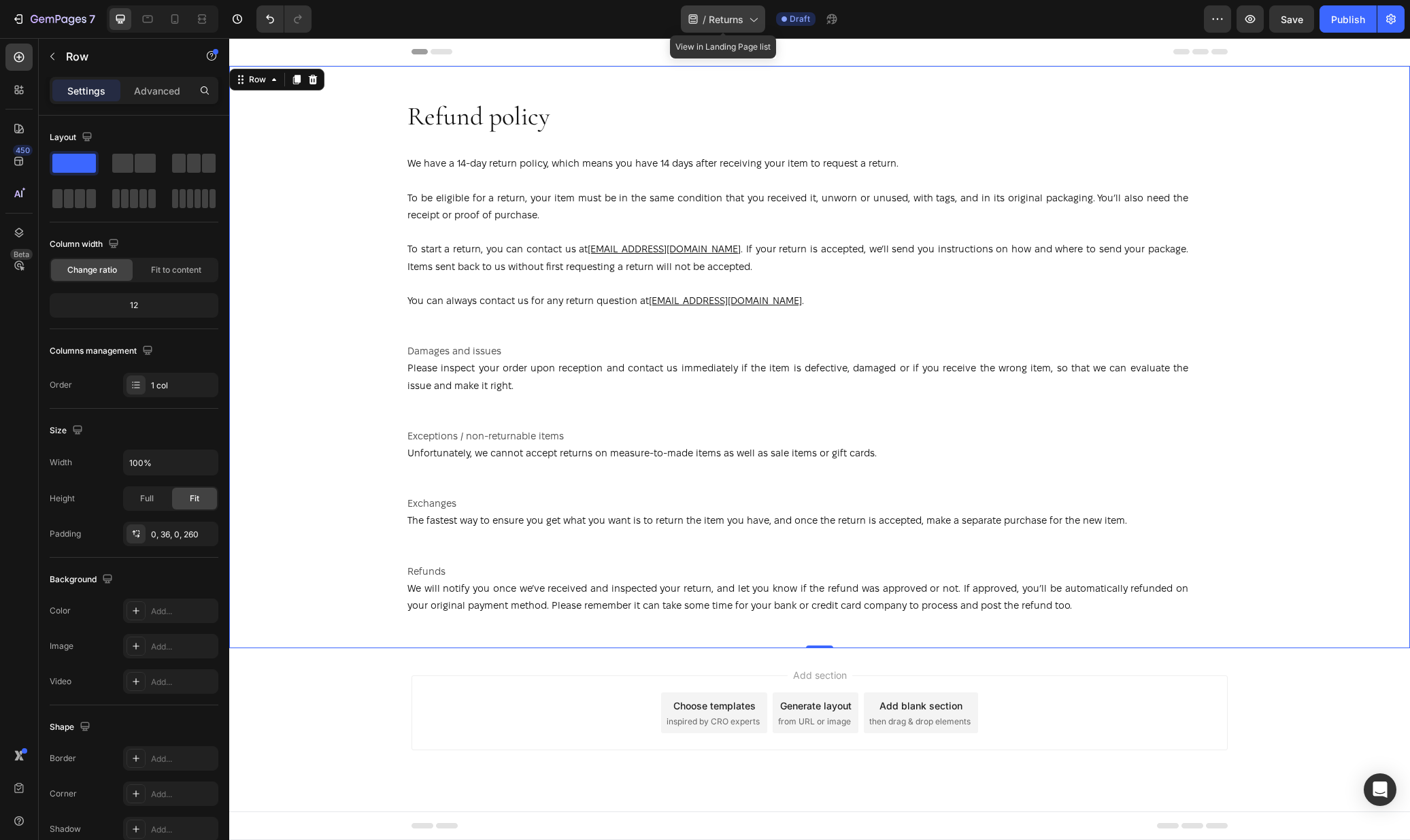
click at [704, 23] on span "/" at bounding box center [705, 19] width 4 height 15
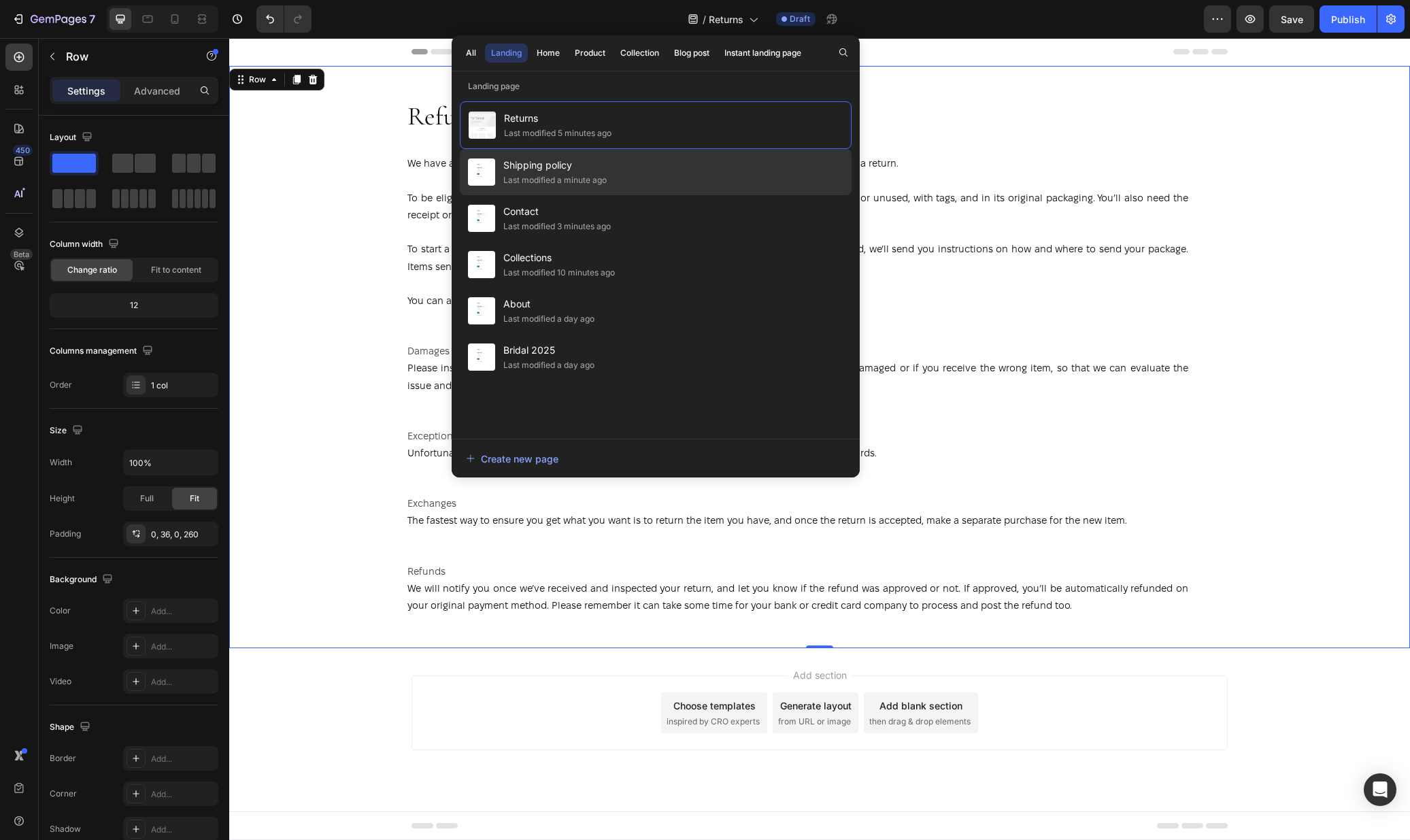
click at [576, 186] on div "Last modified a minute ago" at bounding box center [554, 180] width 103 height 14
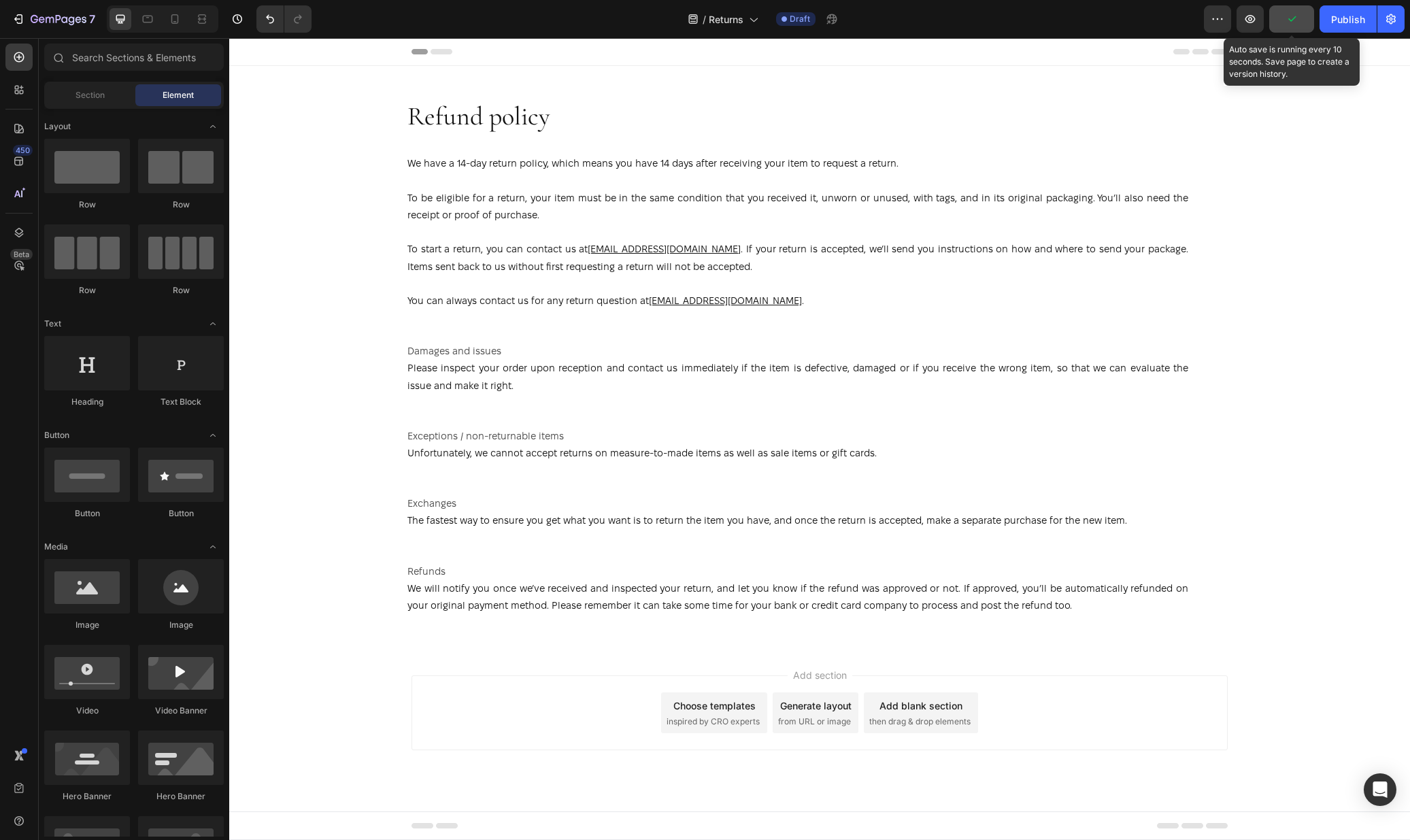
click at [1299, 16] on button "button" at bounding box center [1291, 19] width 45 height 27
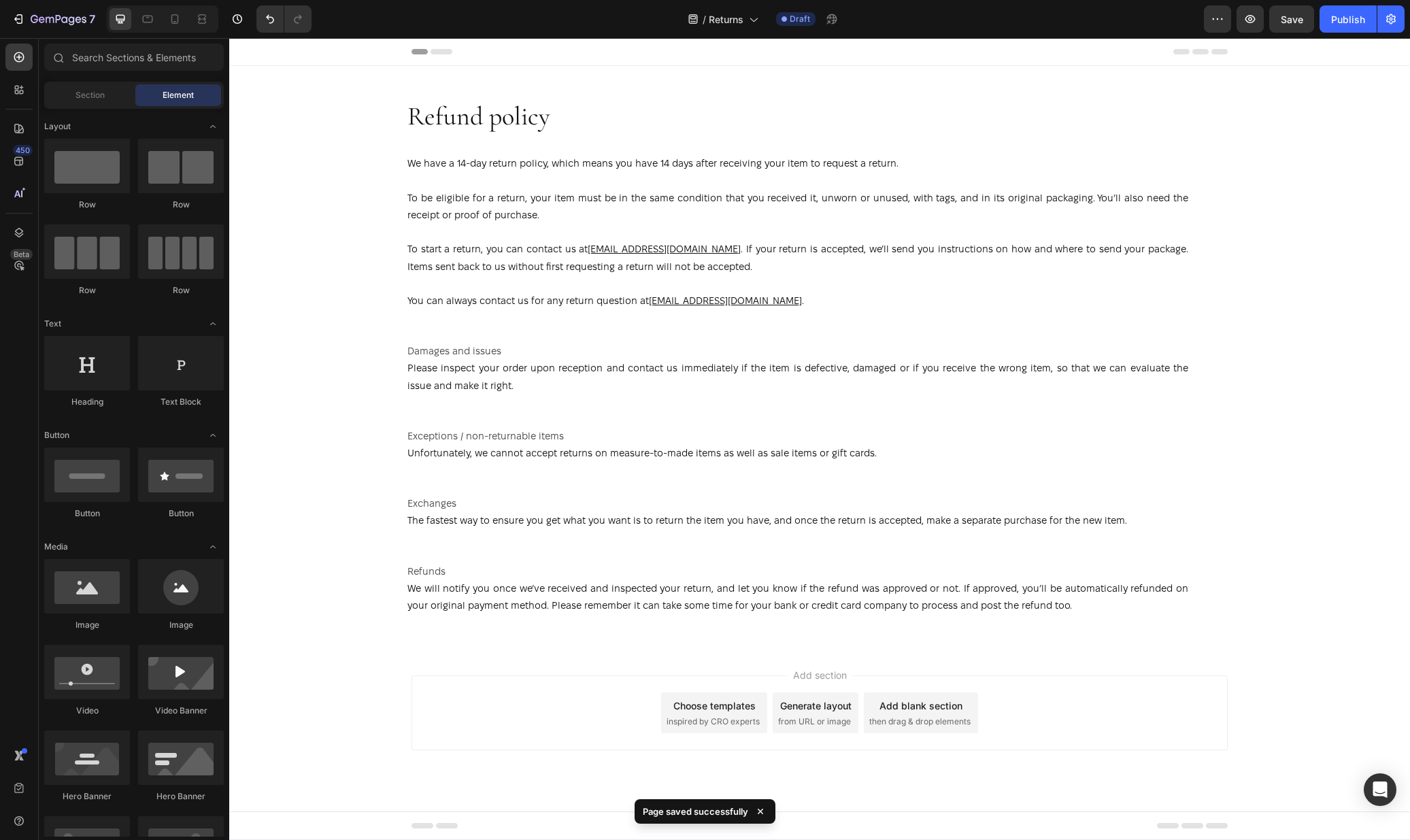
click at [702, 702] on div "Choose templates" at bounding box center [715, 705] width 82 height 15
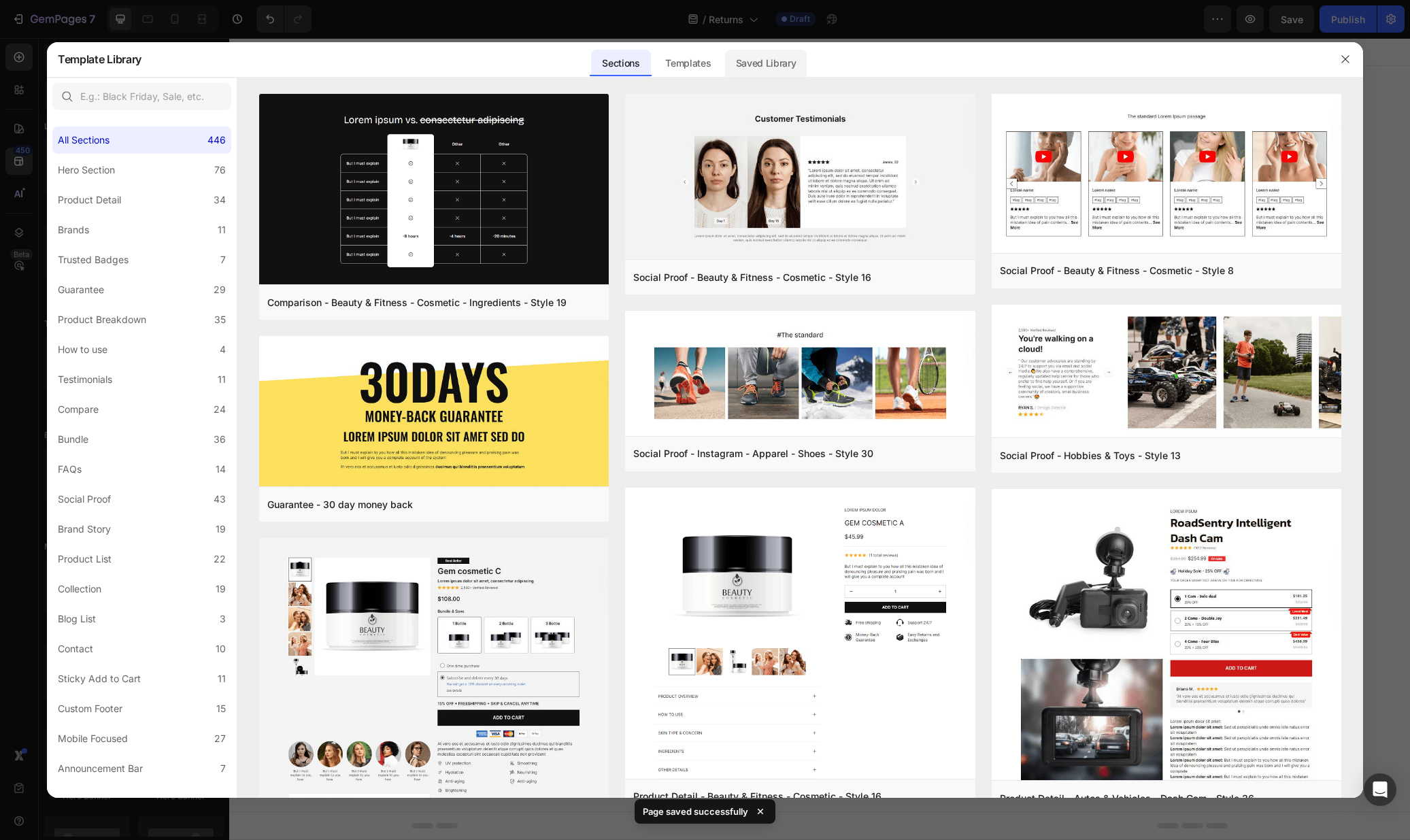
click at [769, 51] on div "Saved Library" at bounding box center [766, 63] width 82 height 27
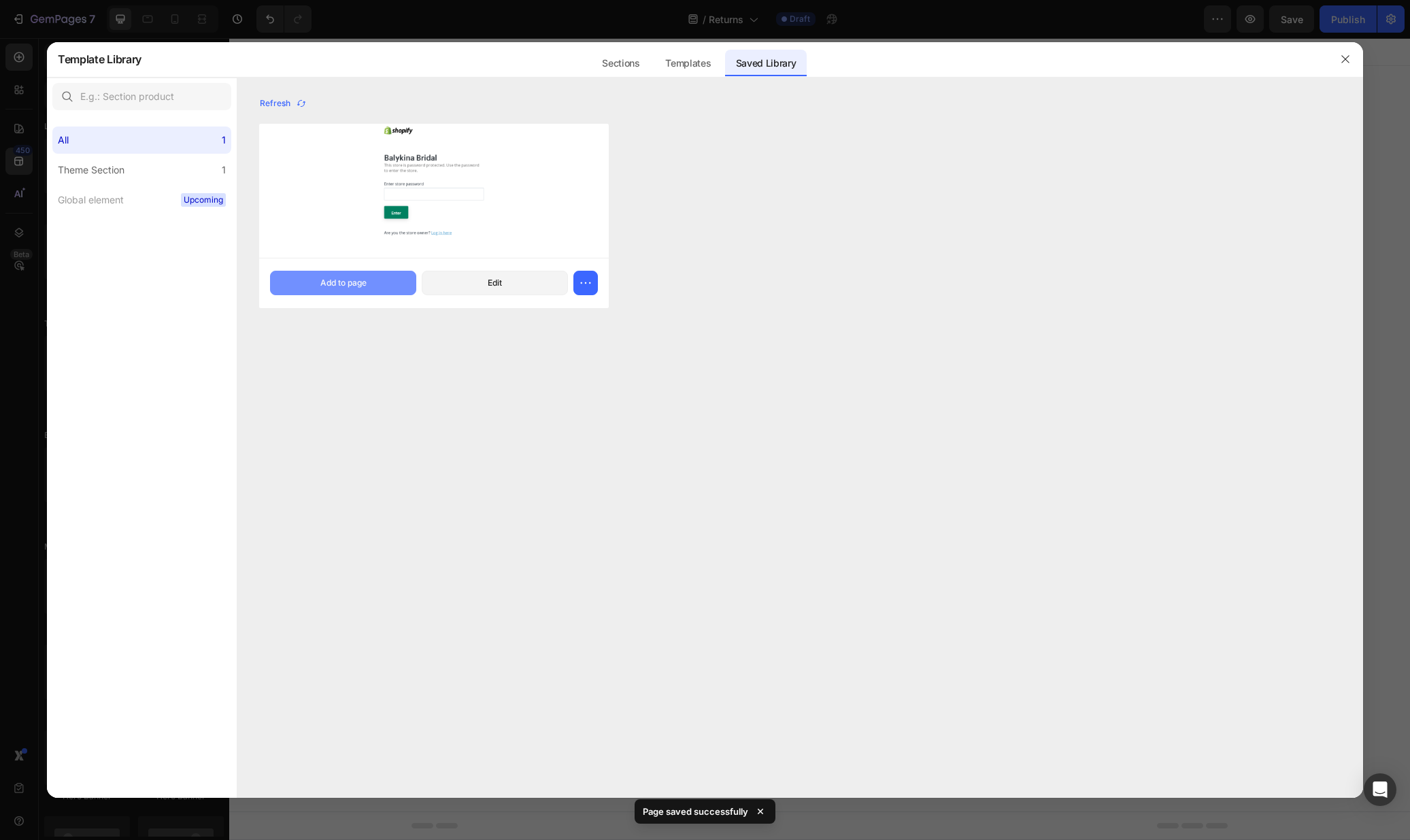
click at [366, 287] on div "Add to page" at bounding box center [343, 283] width 47 height 12
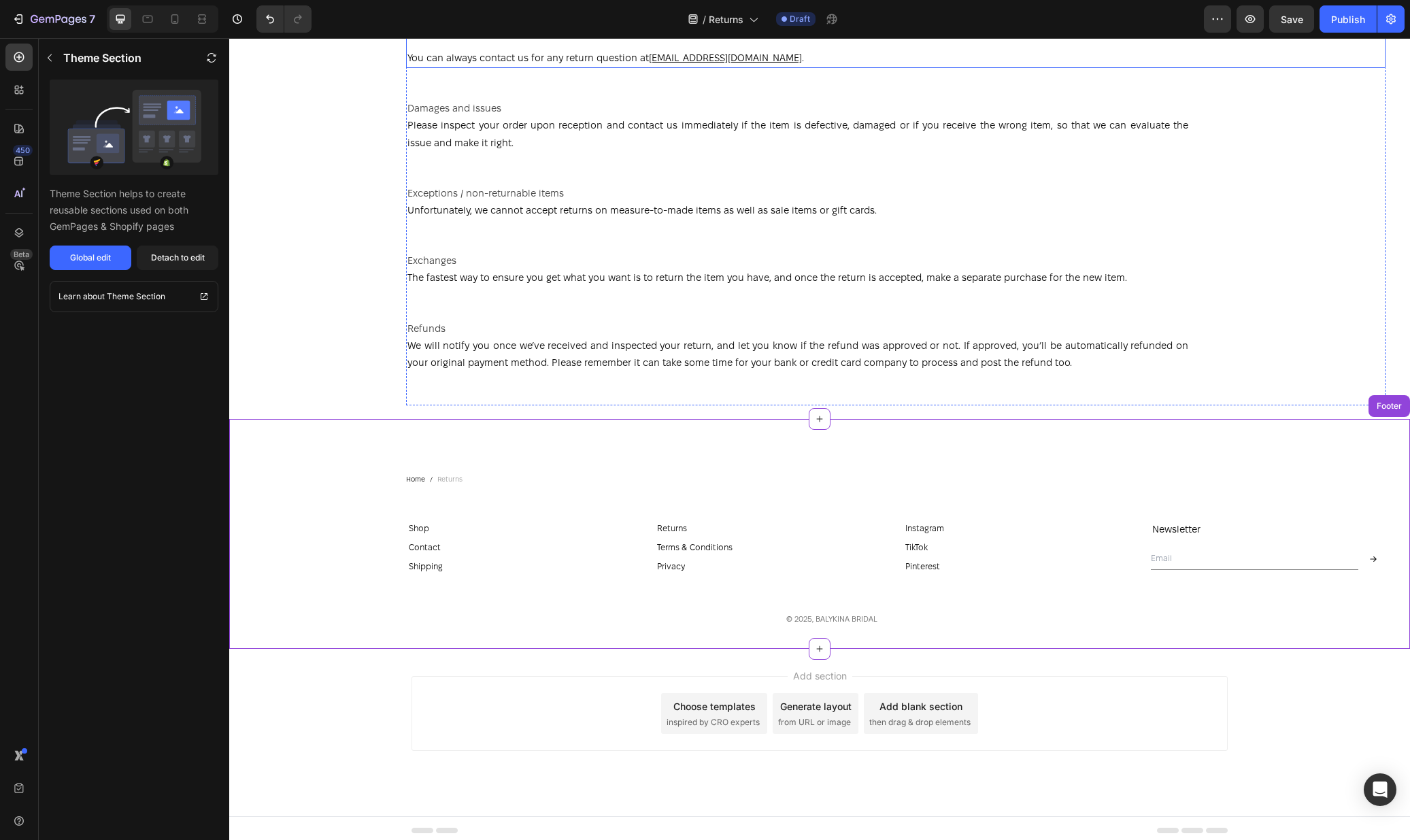
scroll to position [248, 0]
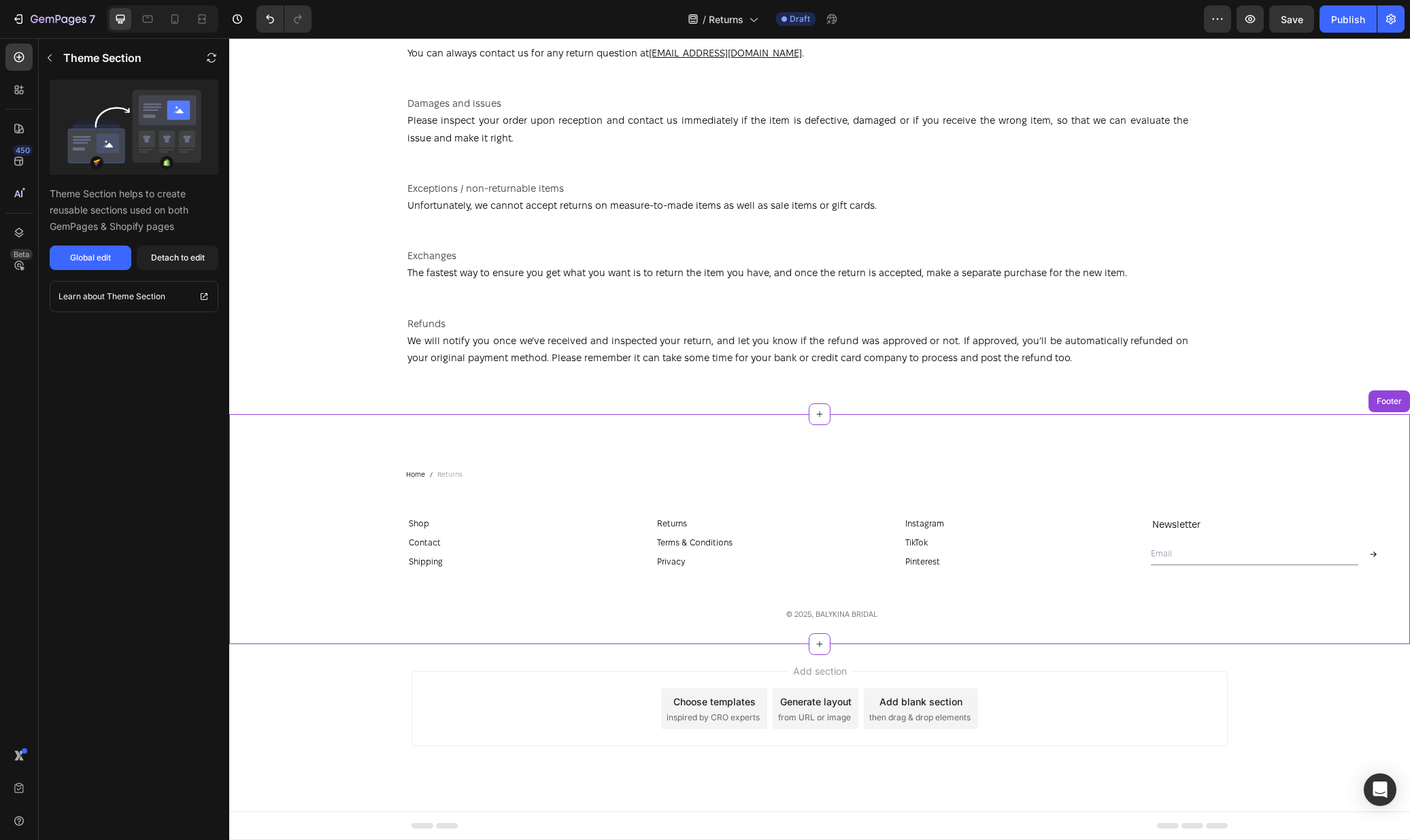
click at [558, 764] on div "Add section Choose templates inspired by CRO experts Generate layout from URL o…" at bounding box center [819, 727] width 1180 height 167
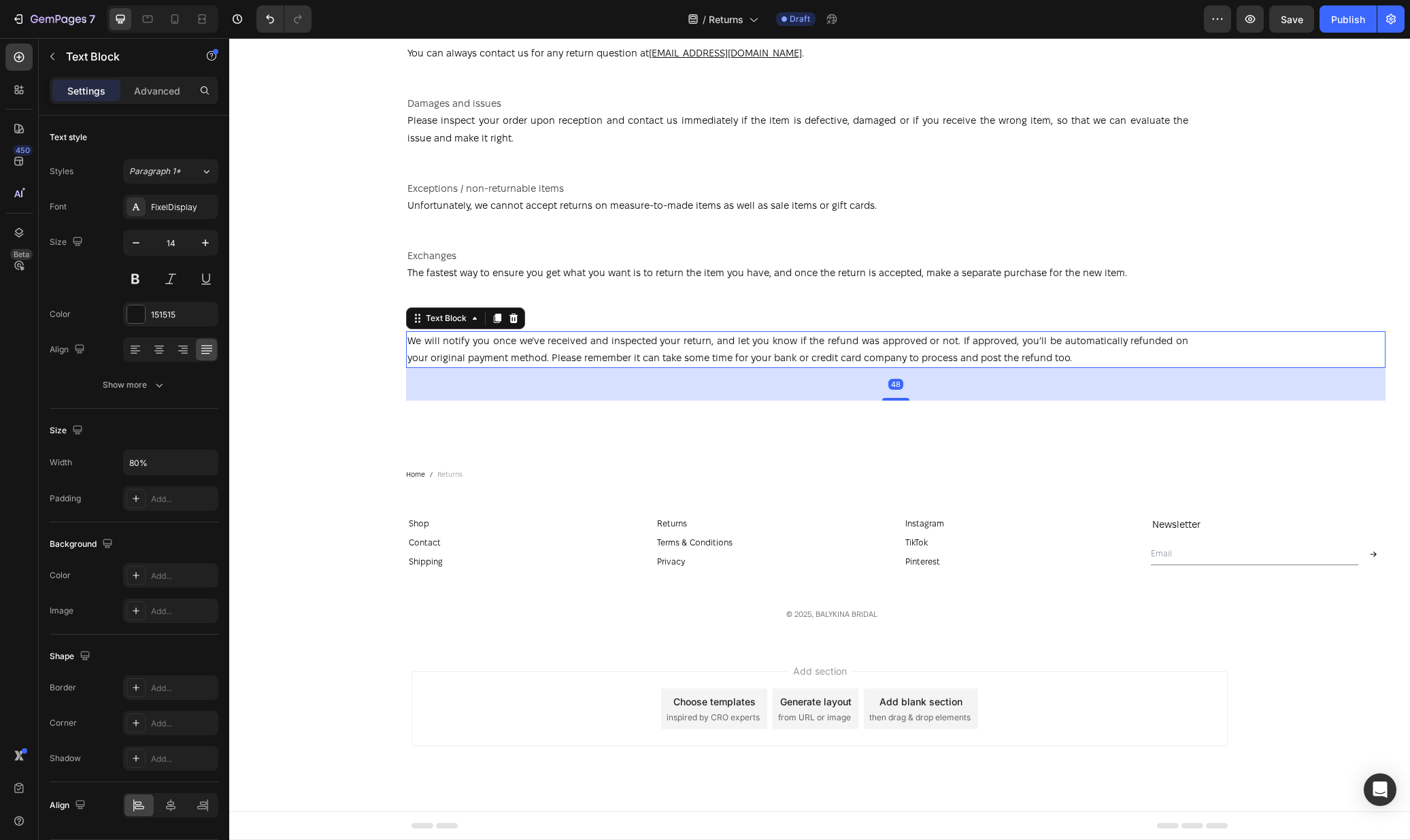
click at [644, 364] on p "We will notify you once we’ve received and inspected your return, and let you k…" at bounding box center [797, 349] width 780 height 34
click at [1140, 751] on div "Add section Choose templates inspired by CRO experts Generate layout from URL o…" at bounding box center [819, 727] width 1180 height 167
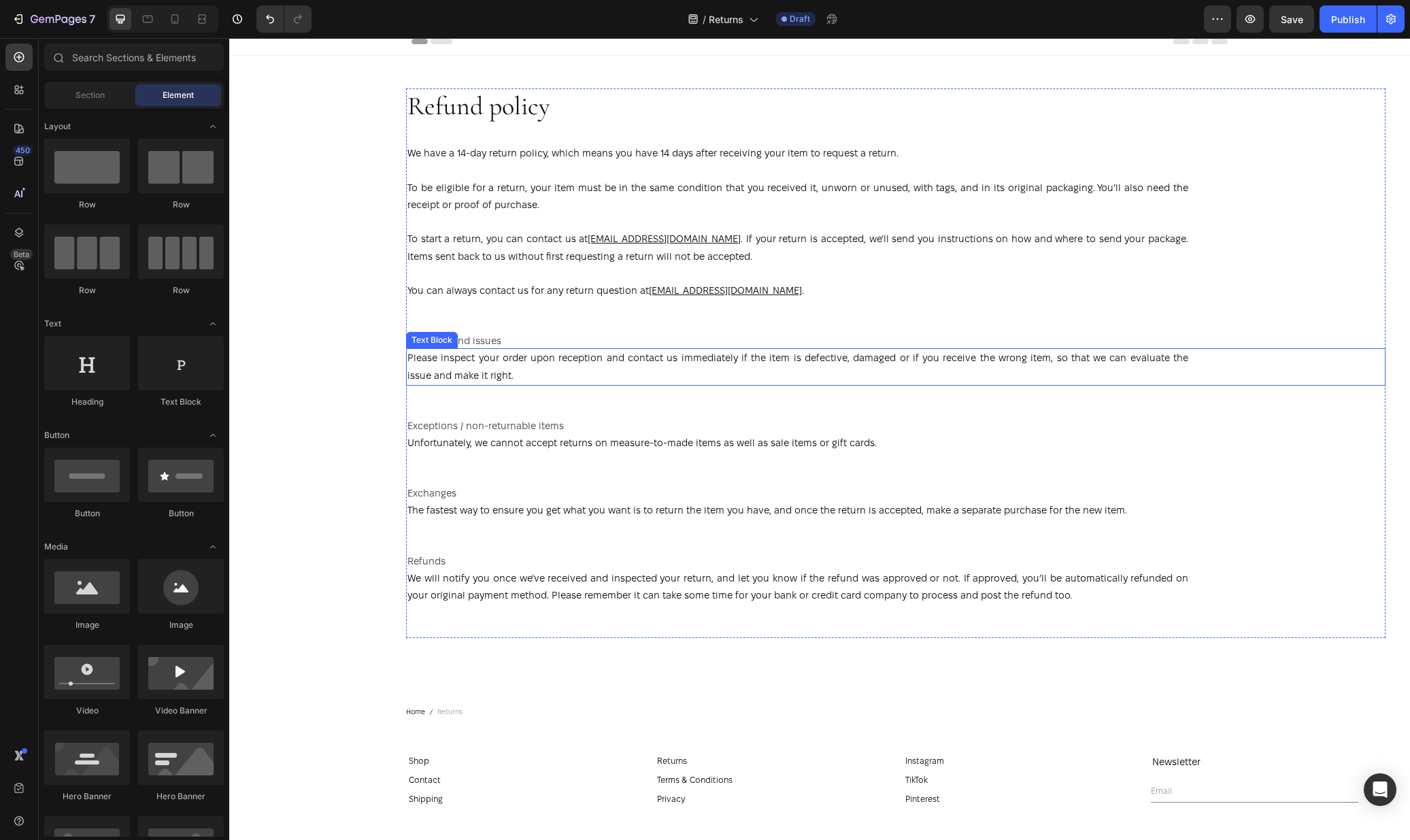
scroll to position [0, 0]
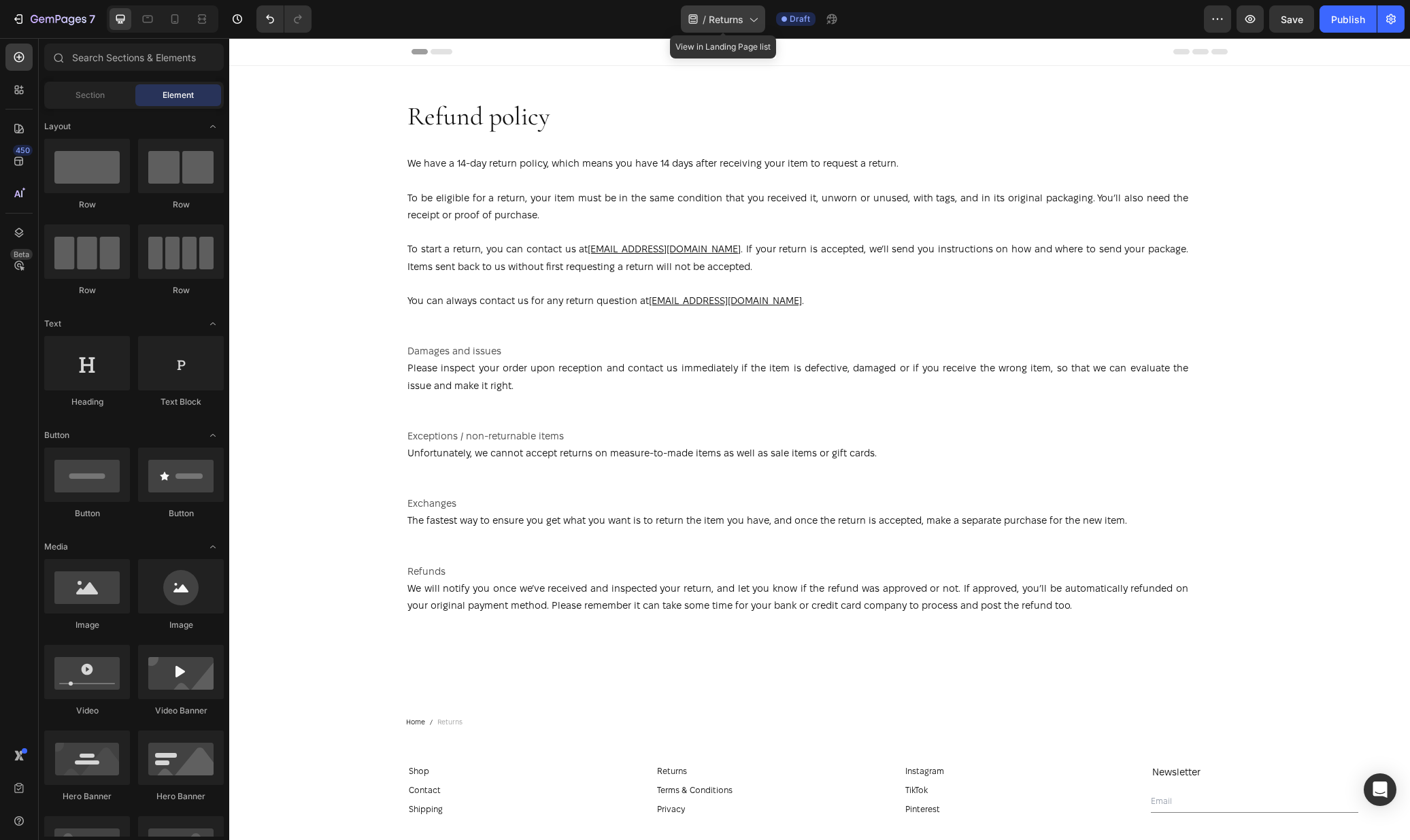
click at [709, 23] on span "Returns" at bounding box center [727, 19] width 35 height 15
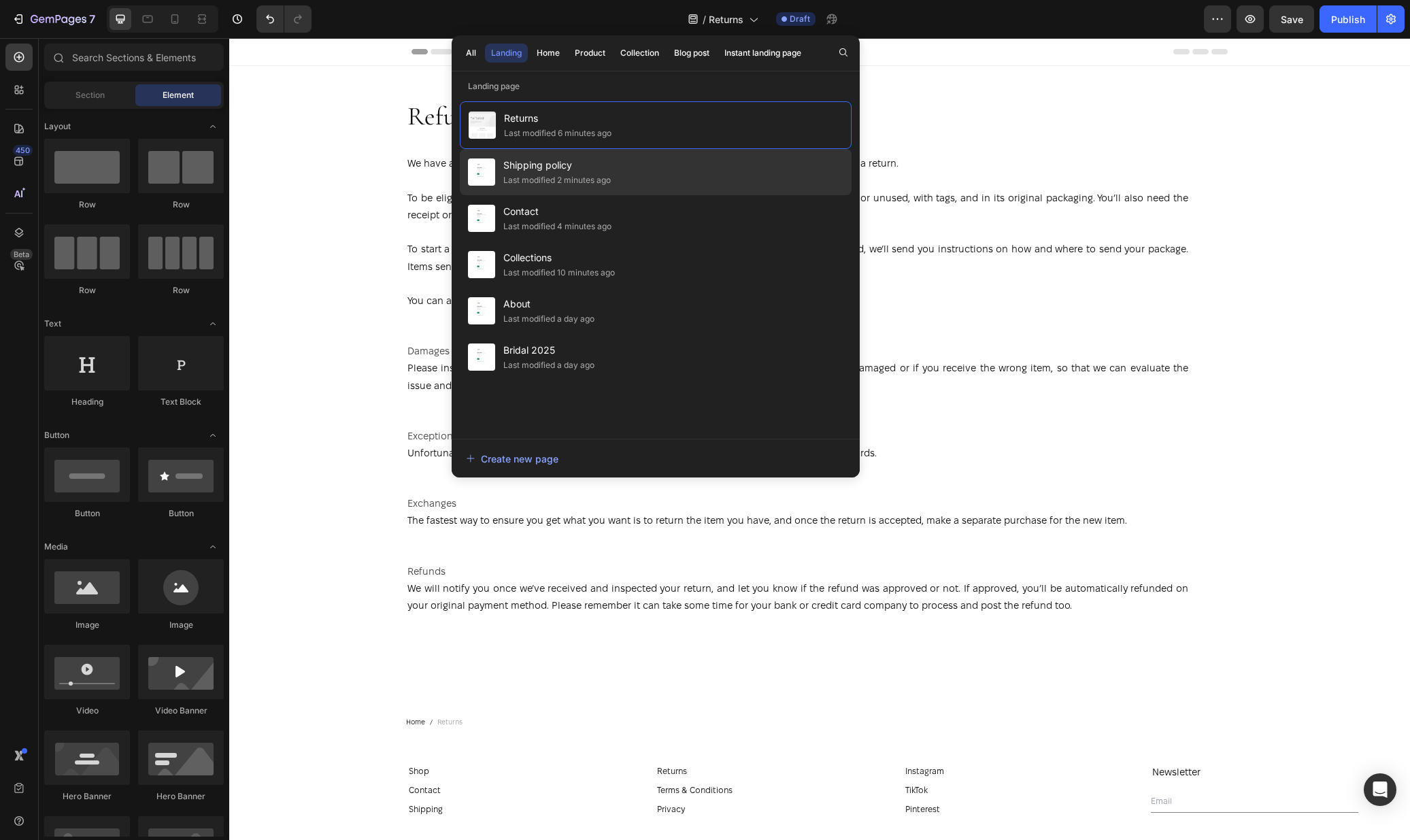
click at [536, 166] on span "Shipping policy" at bounding box center [556, 166] width 107 height 16
